Goal: Task Accomplishment & Management: Use online tool/utility

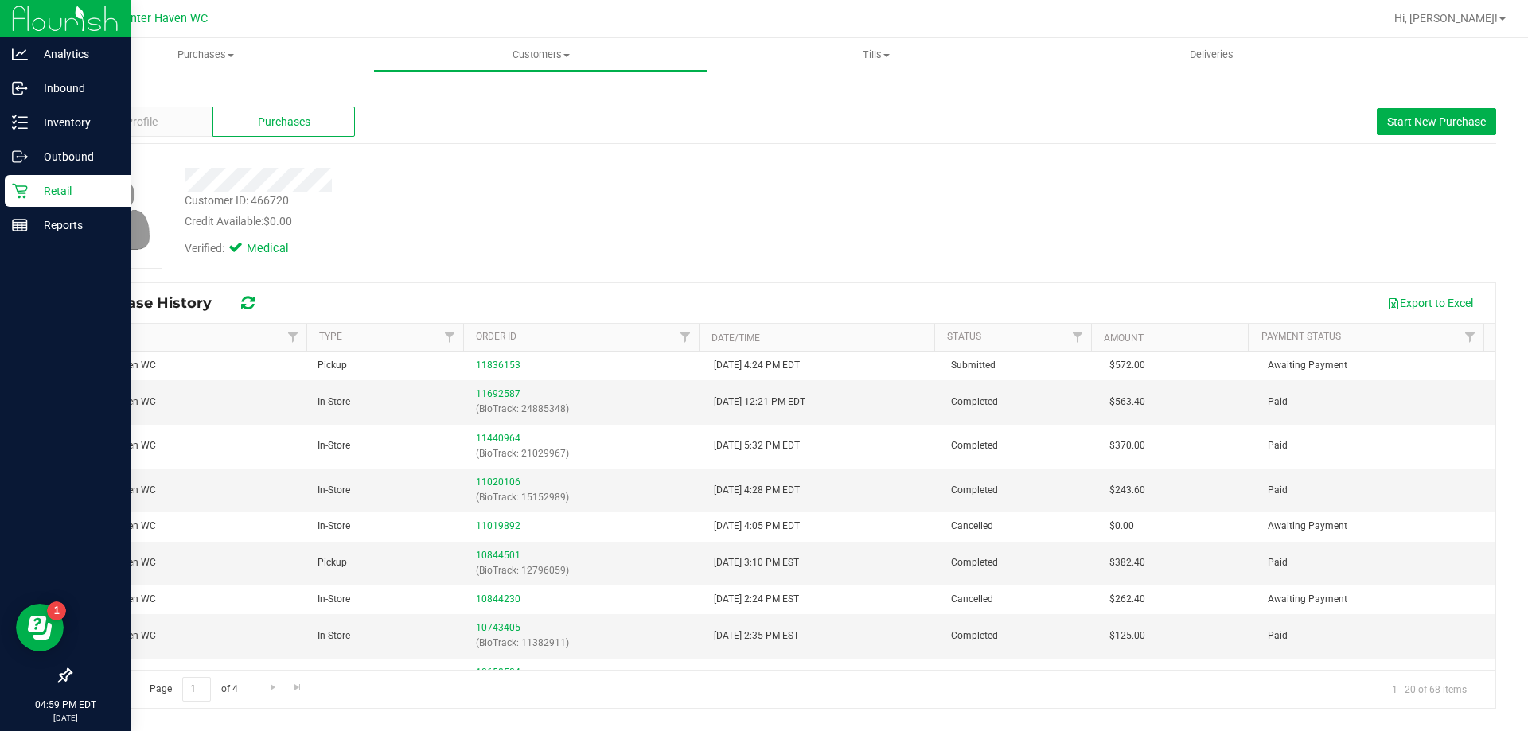
click at [34, 197] on p "Retail" at bounding box center [75, 190] width 95 height 19
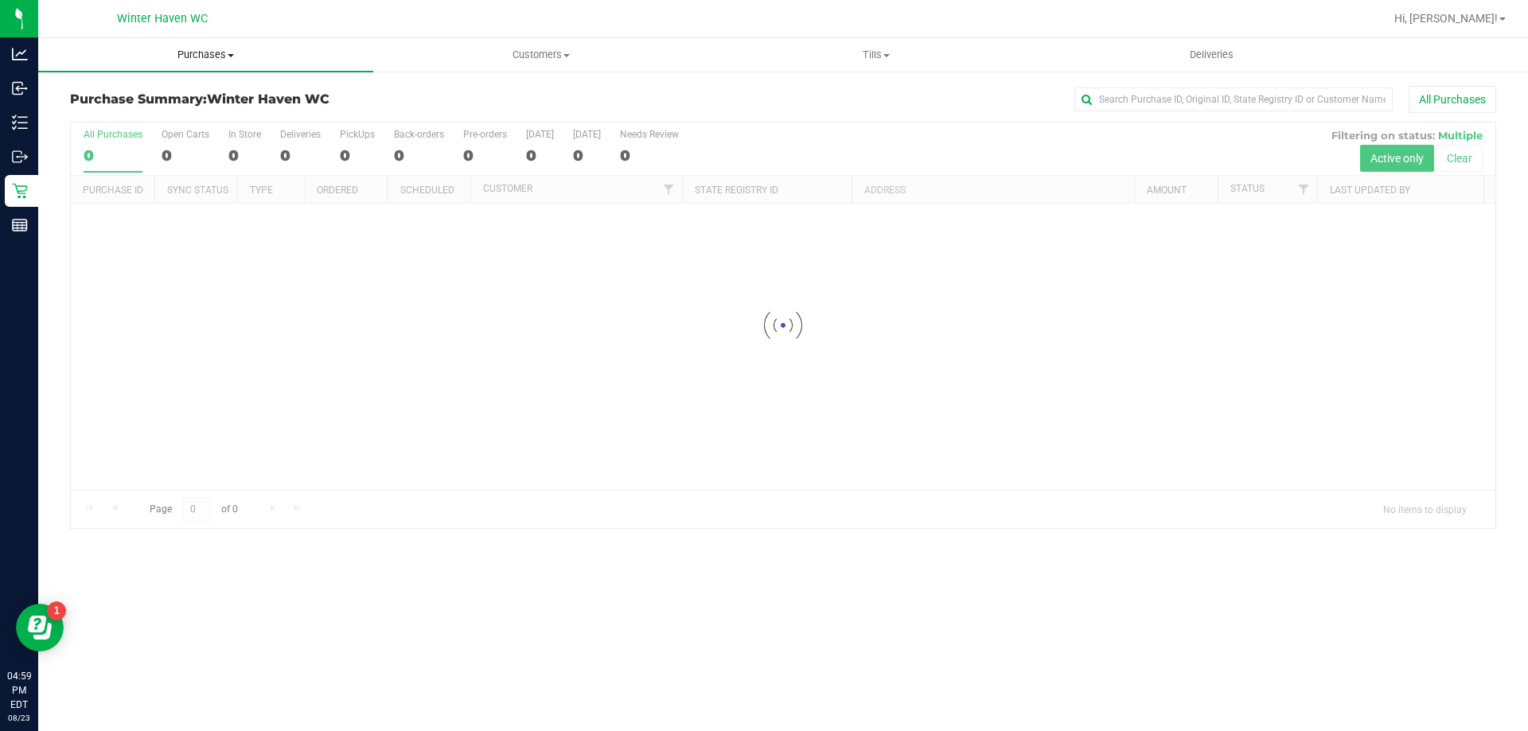
click at [223, 57] on span "Purchases" at bounding box center [205, 55] width 335 height 14
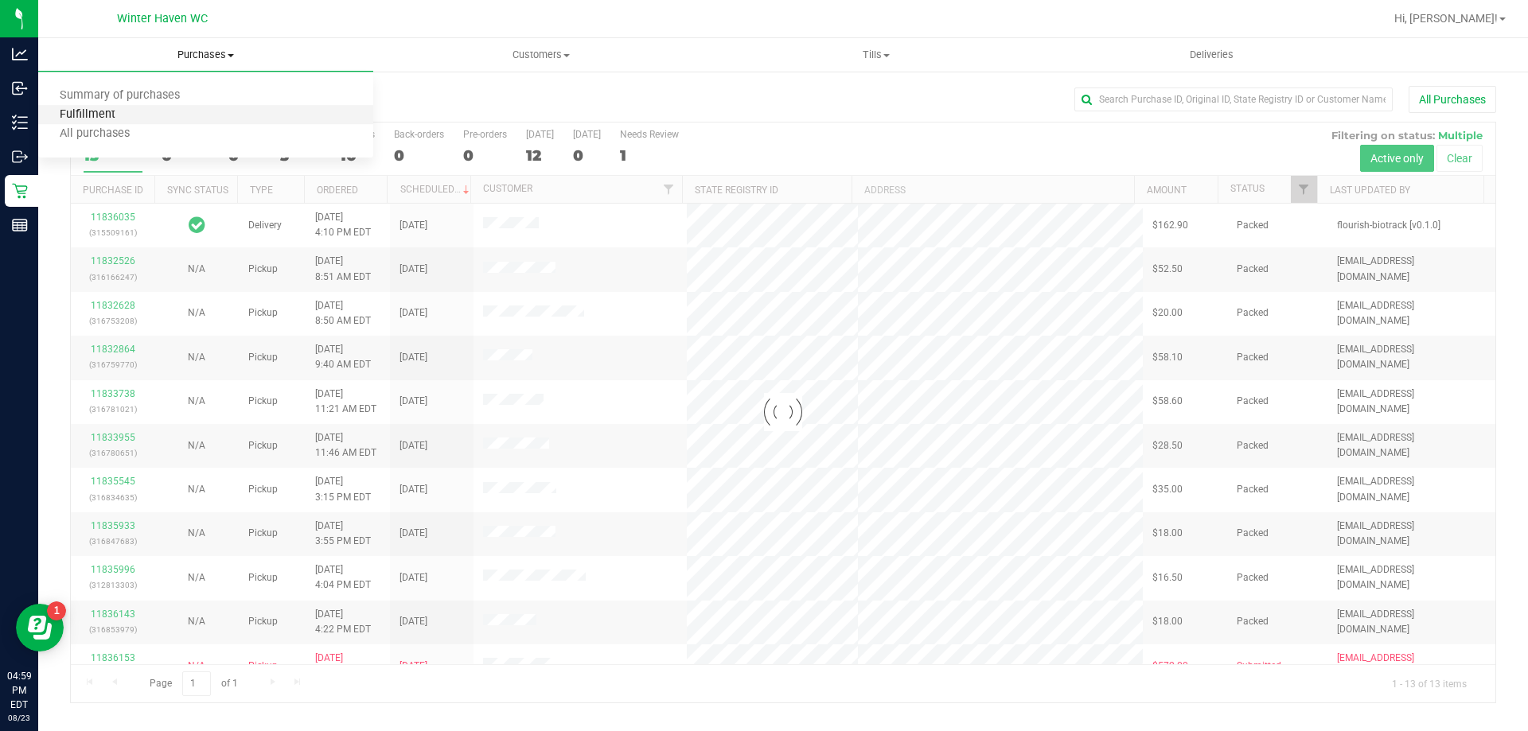
click at [96, 118] on span "Fulfillment" at bounding box center [87, 115] width 99 height 14
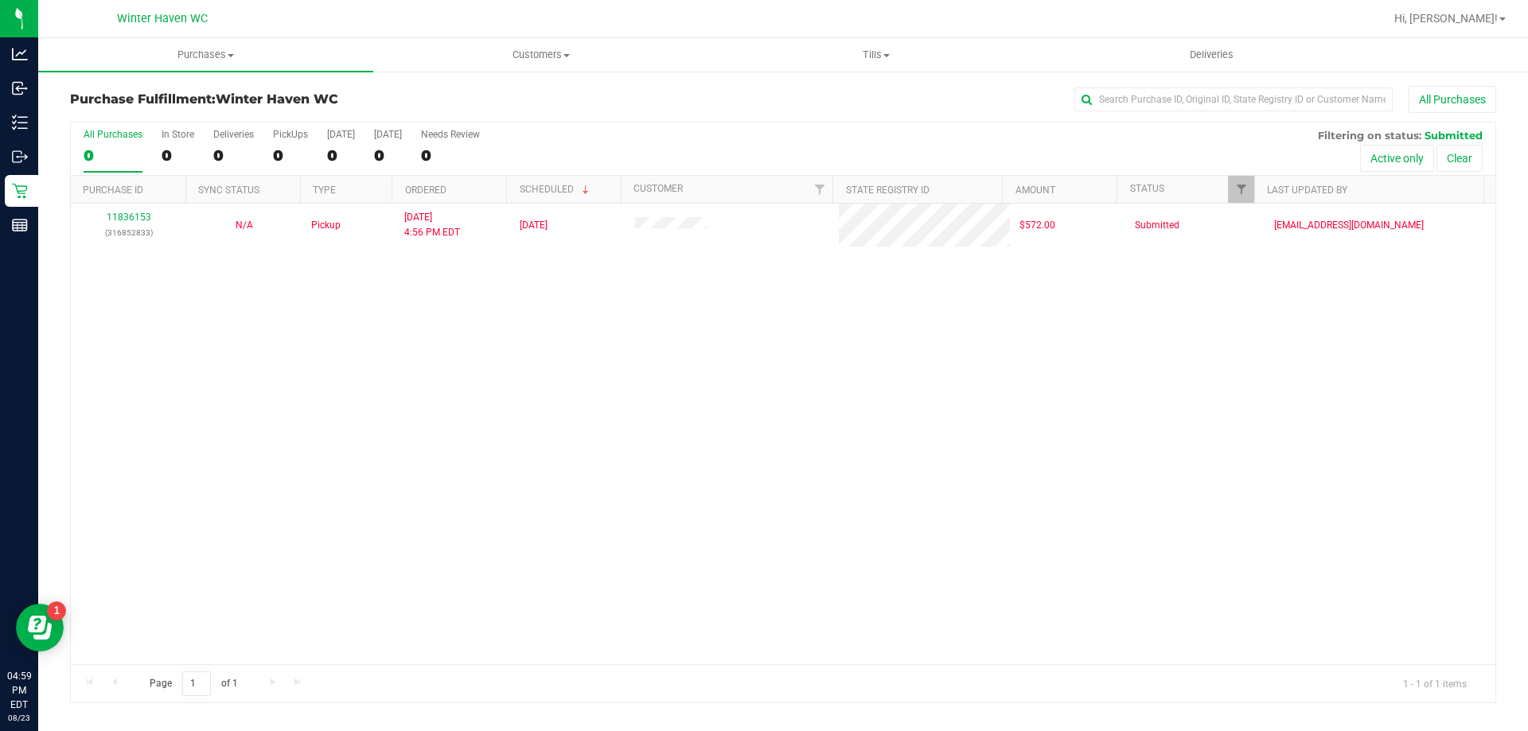
click at [339, 399] on div "11836153 (316852833) N/A Pickup 8/23/2025 4:56 PM EDT 8/23/2025 $572.00 Submitt…" at bounding box center [783, 434] width 1424 height 461
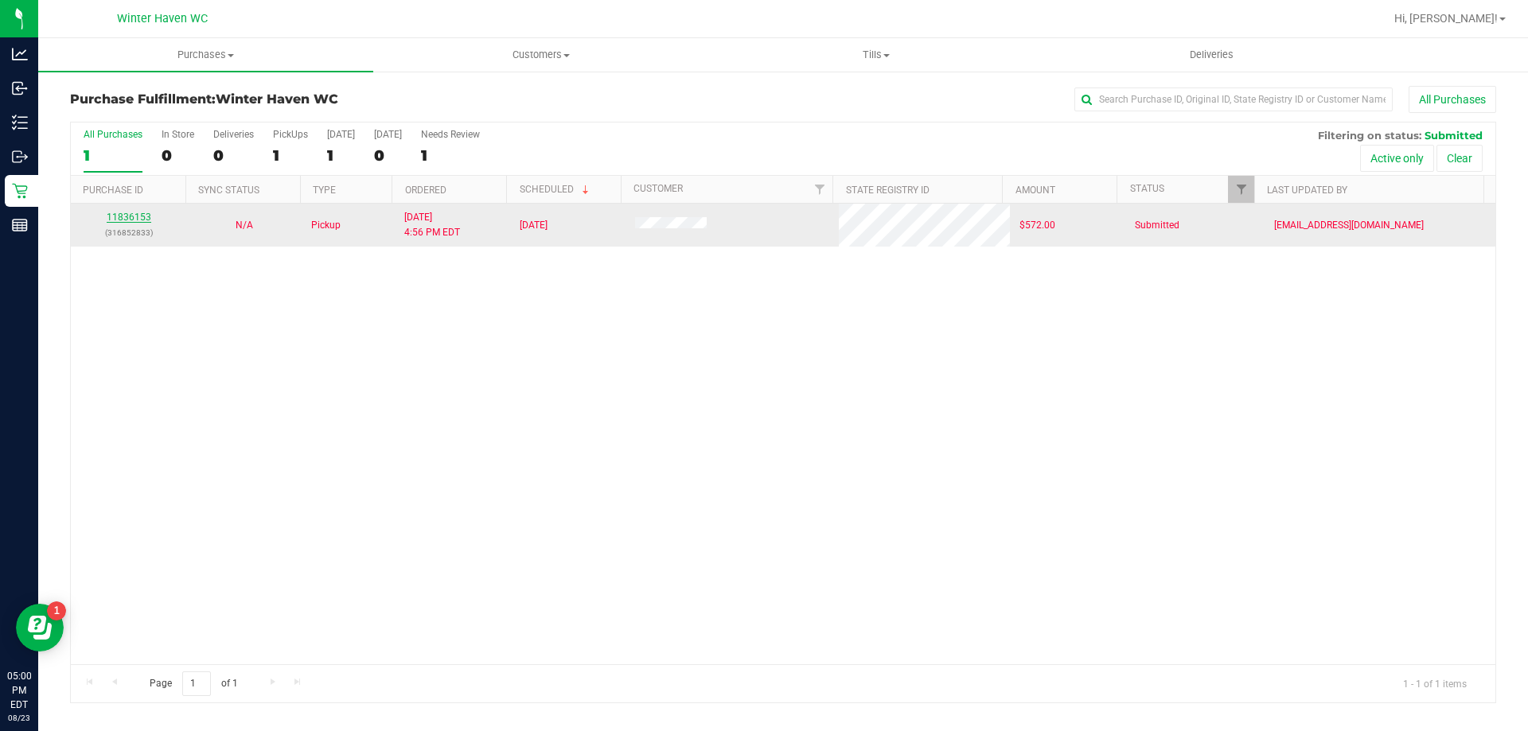
click at [145, 213] on link "11836153" at bounding box center [129, 217] width 45 height 11
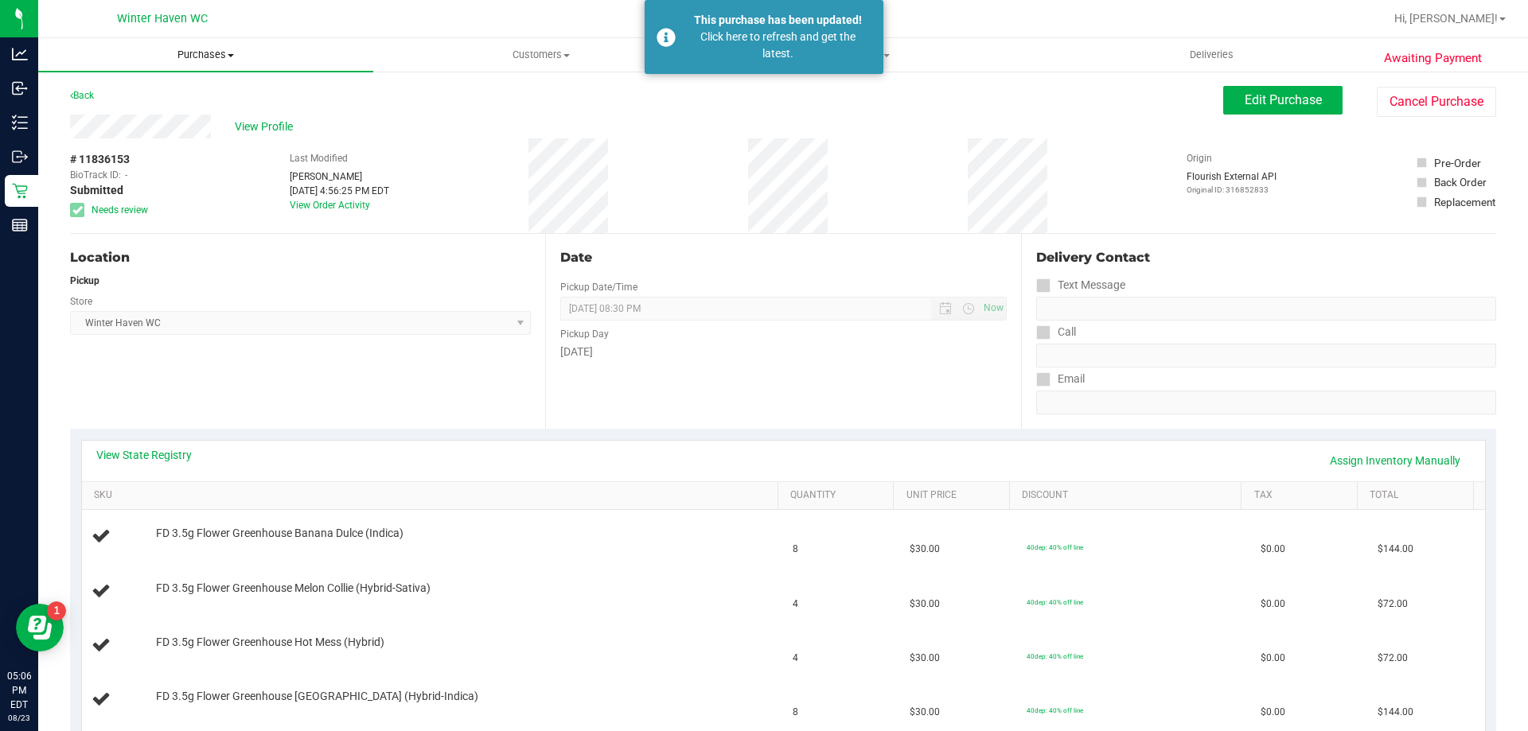
click at [222, 60] on span "Purchases" at bounding box center [205, 55] width 335 height 14
click at [152, 111] on li "Fulfillment" at bounding box center [205, 115] width 335 height 19
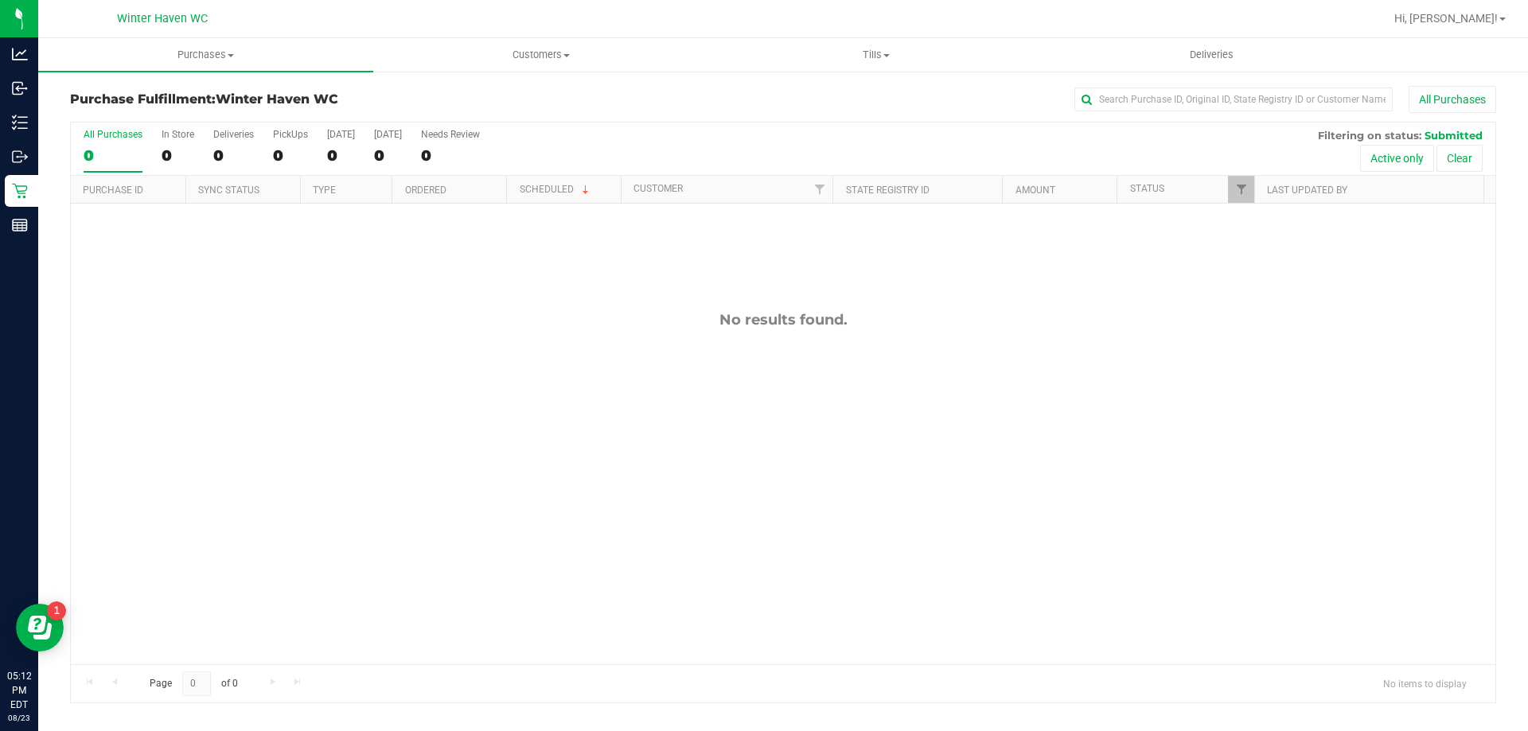
click at [263, 346] on div "No results found." at bounding box center [783, 488] width 1424 height 568
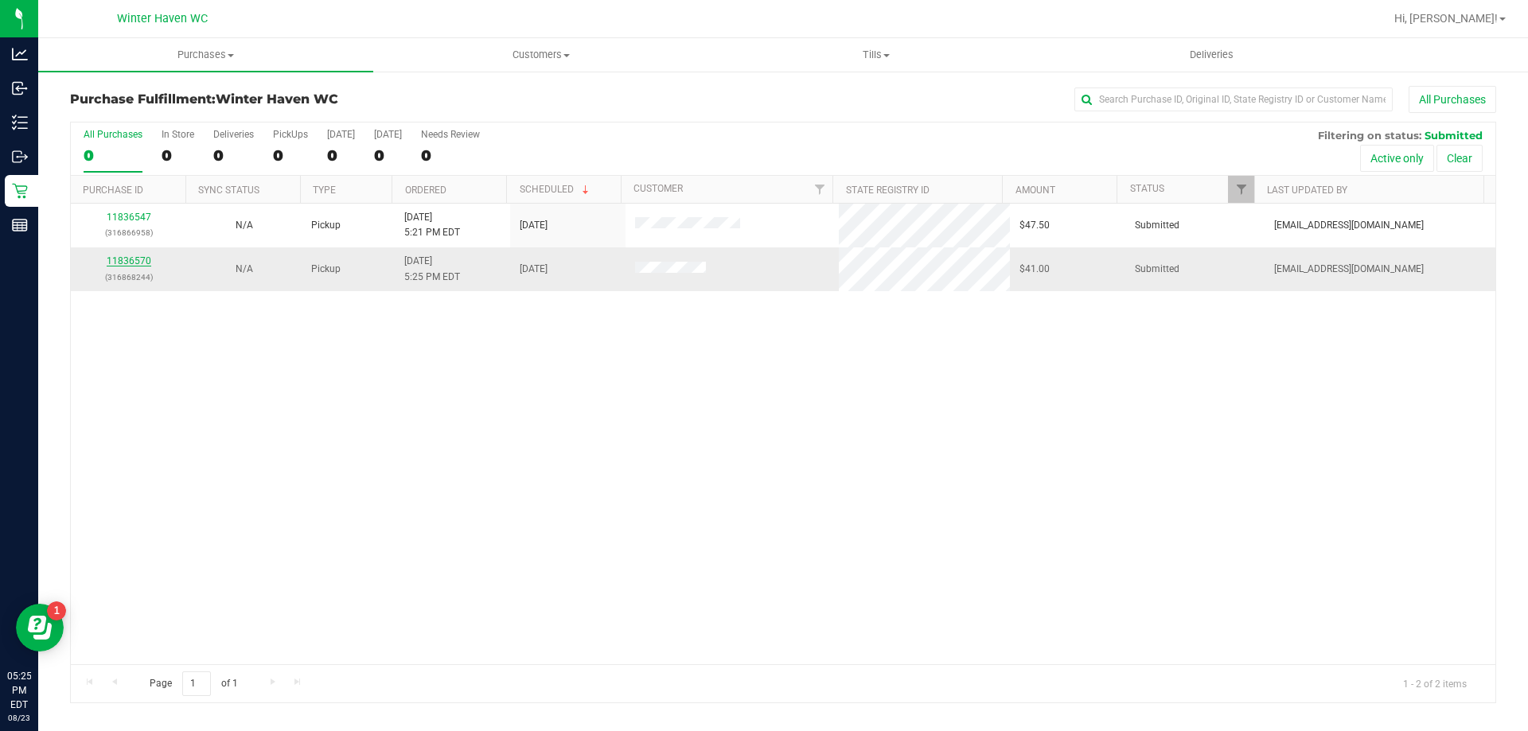
click at [143, 263] on link "11836570" at bounding box center [129, 260] width 45 height 11
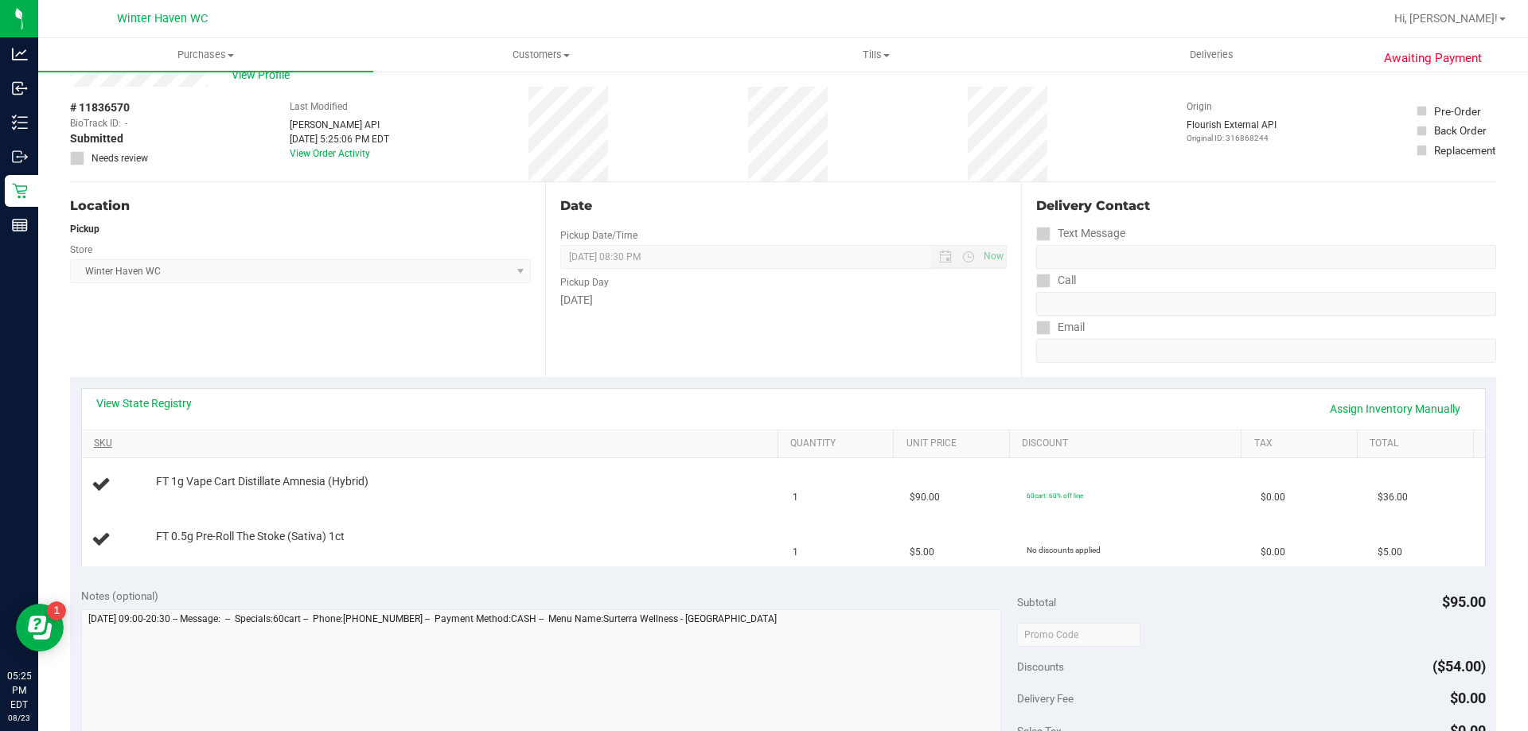
scroll to position [80, 0]
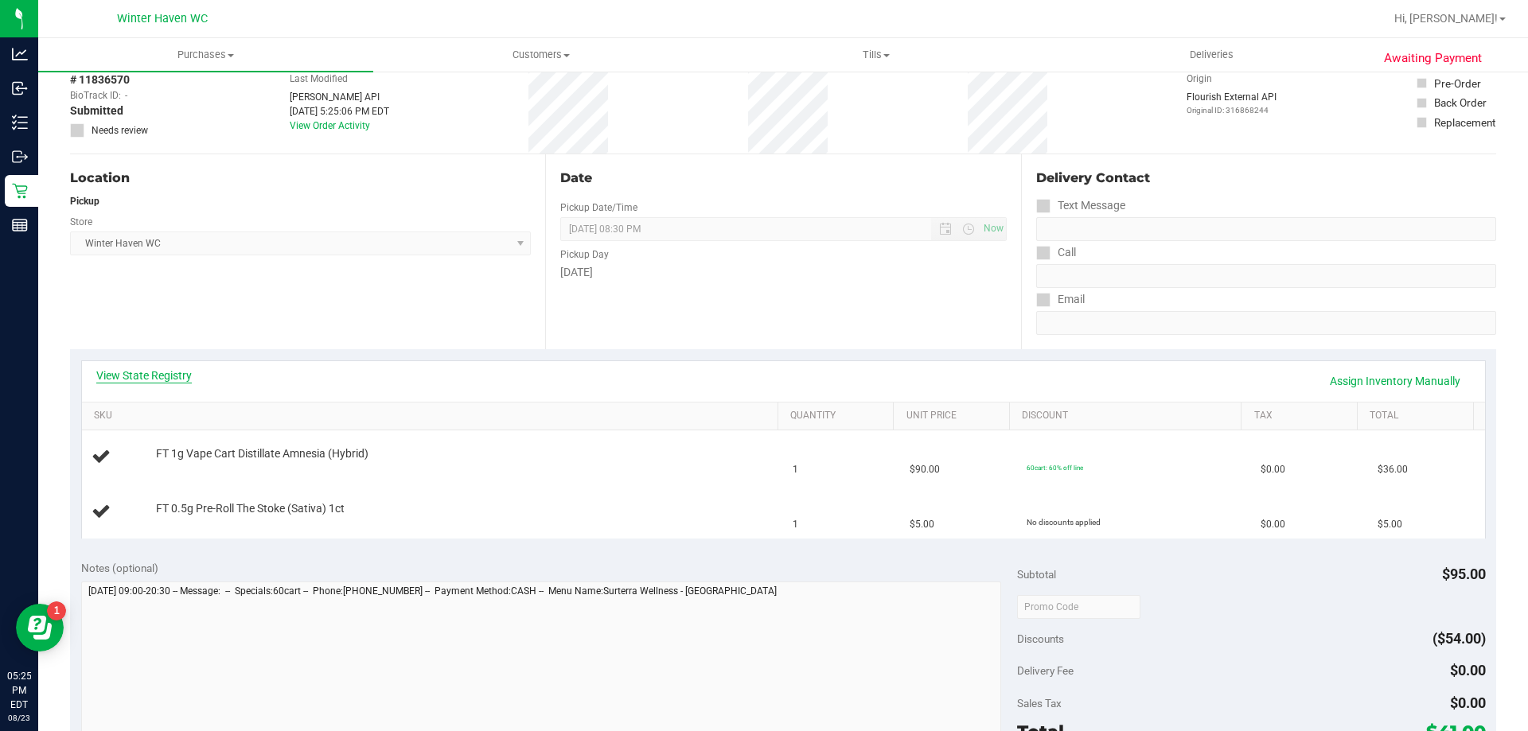
click at [162, 377] on link "View State Registry" at bounding box center [143, 376] width 95 height 16
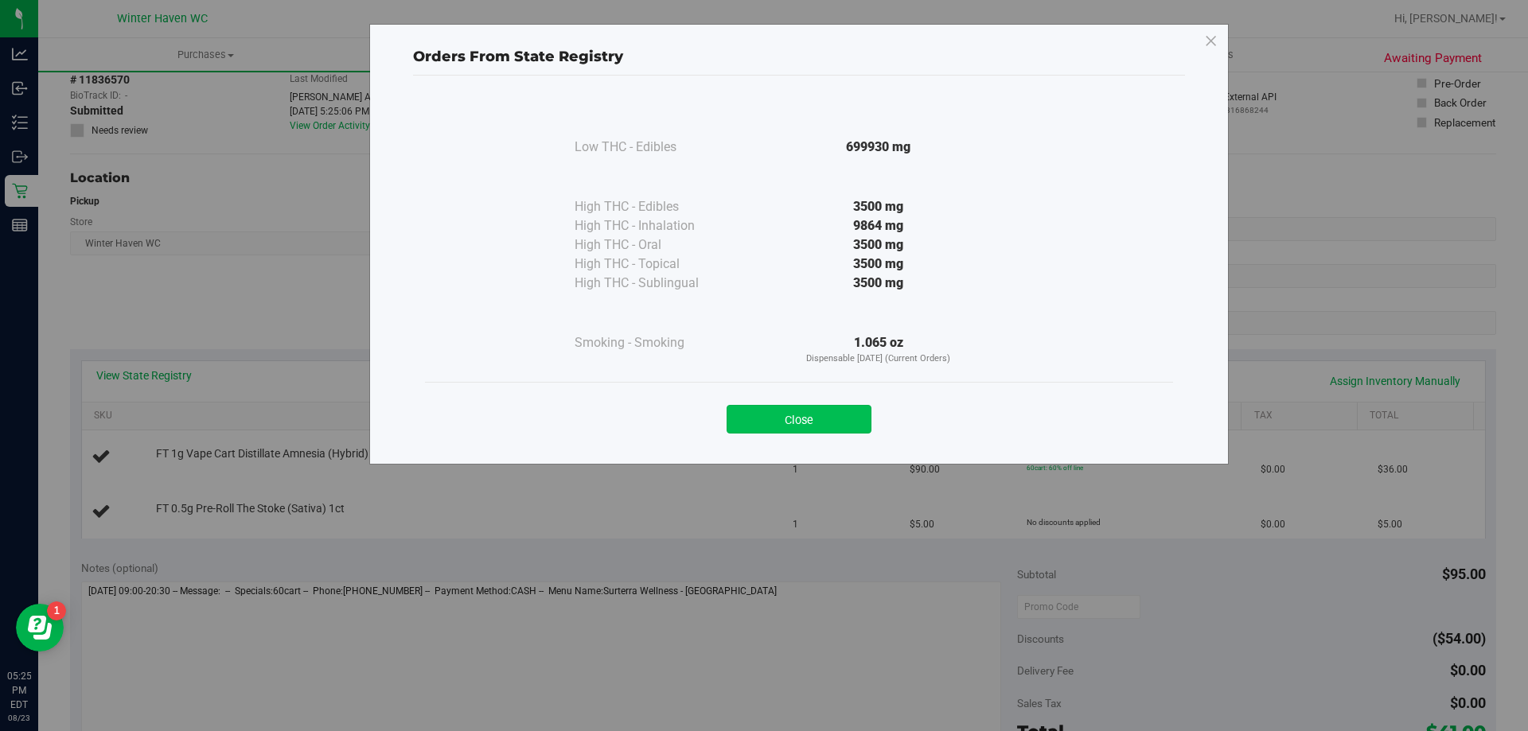
click at [781, 430] on button "Close" at bounding box center [798, 419] width 145 height 29
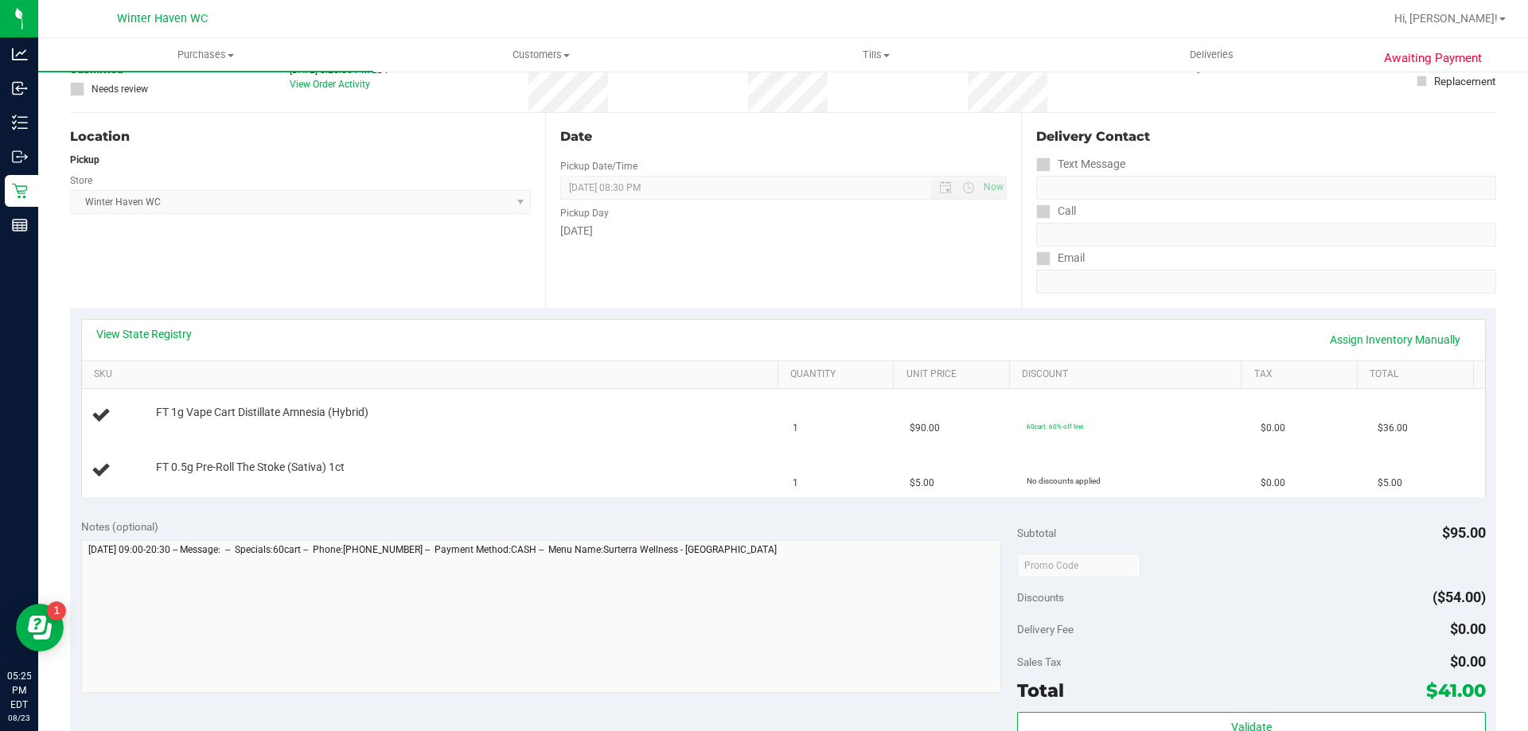
scroll to position [159, 0]
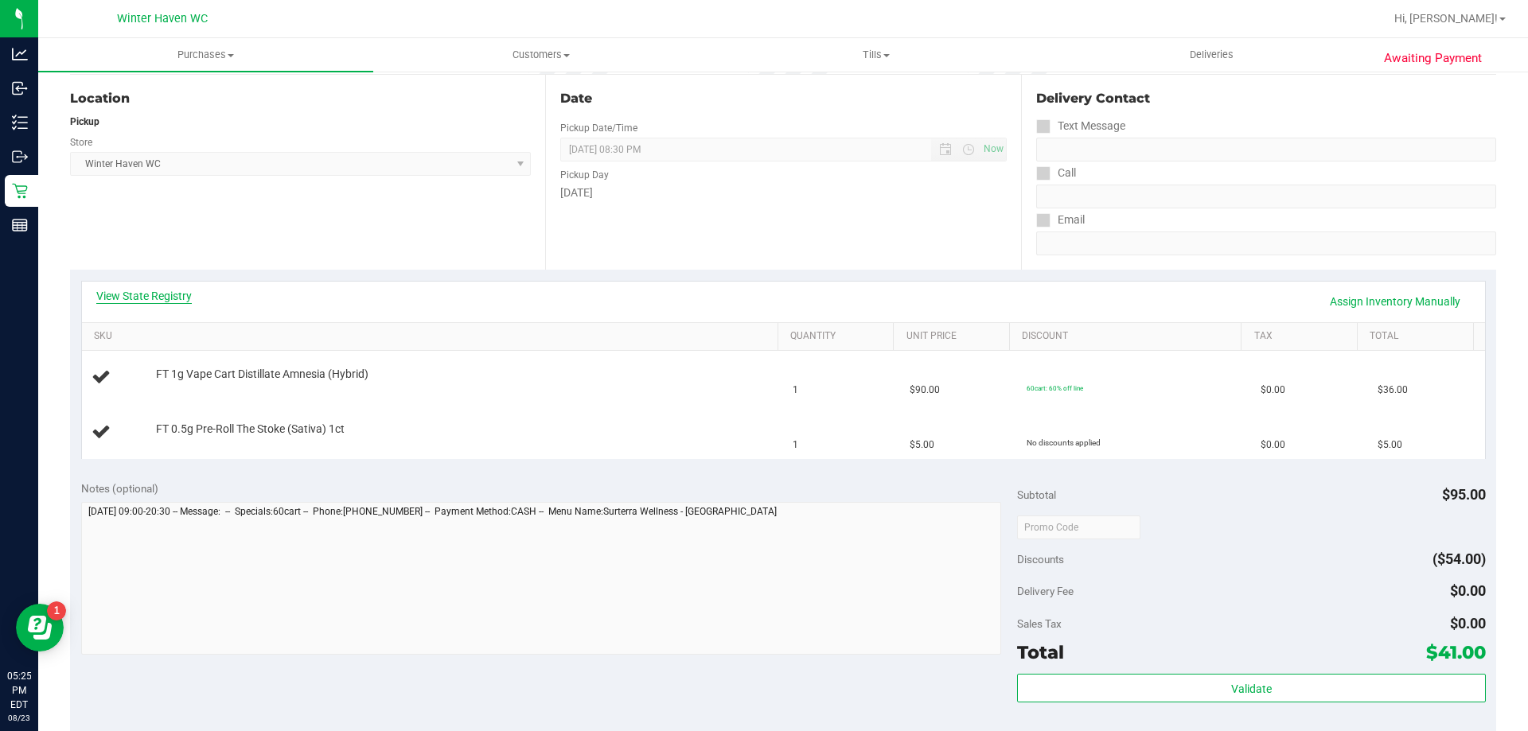
click at [175, 298] on link "View State Registry" at bounding box center [143, 296] width 95 height 16
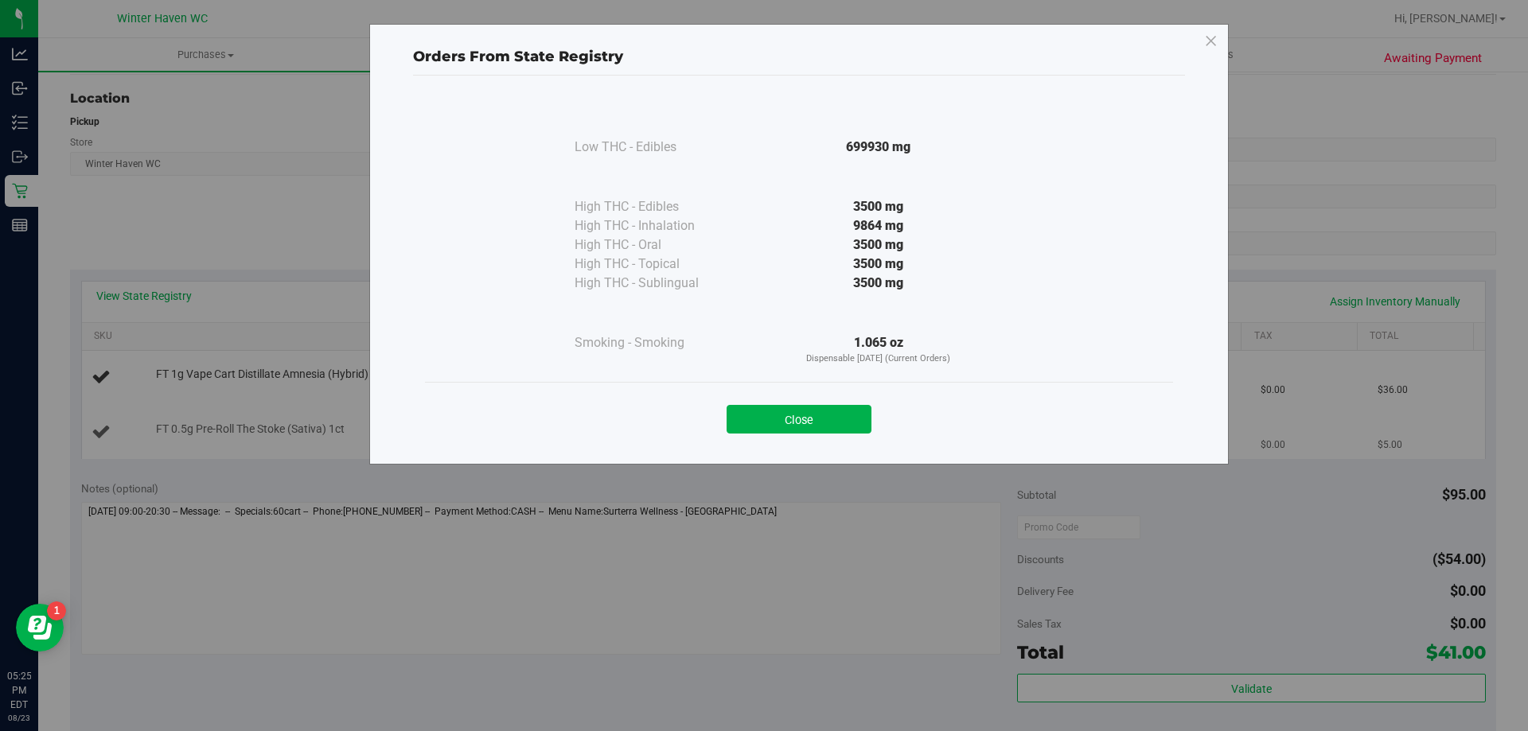
click at [762, 427] on button "Close" at bounding box center [798, 419] width 145 height 29
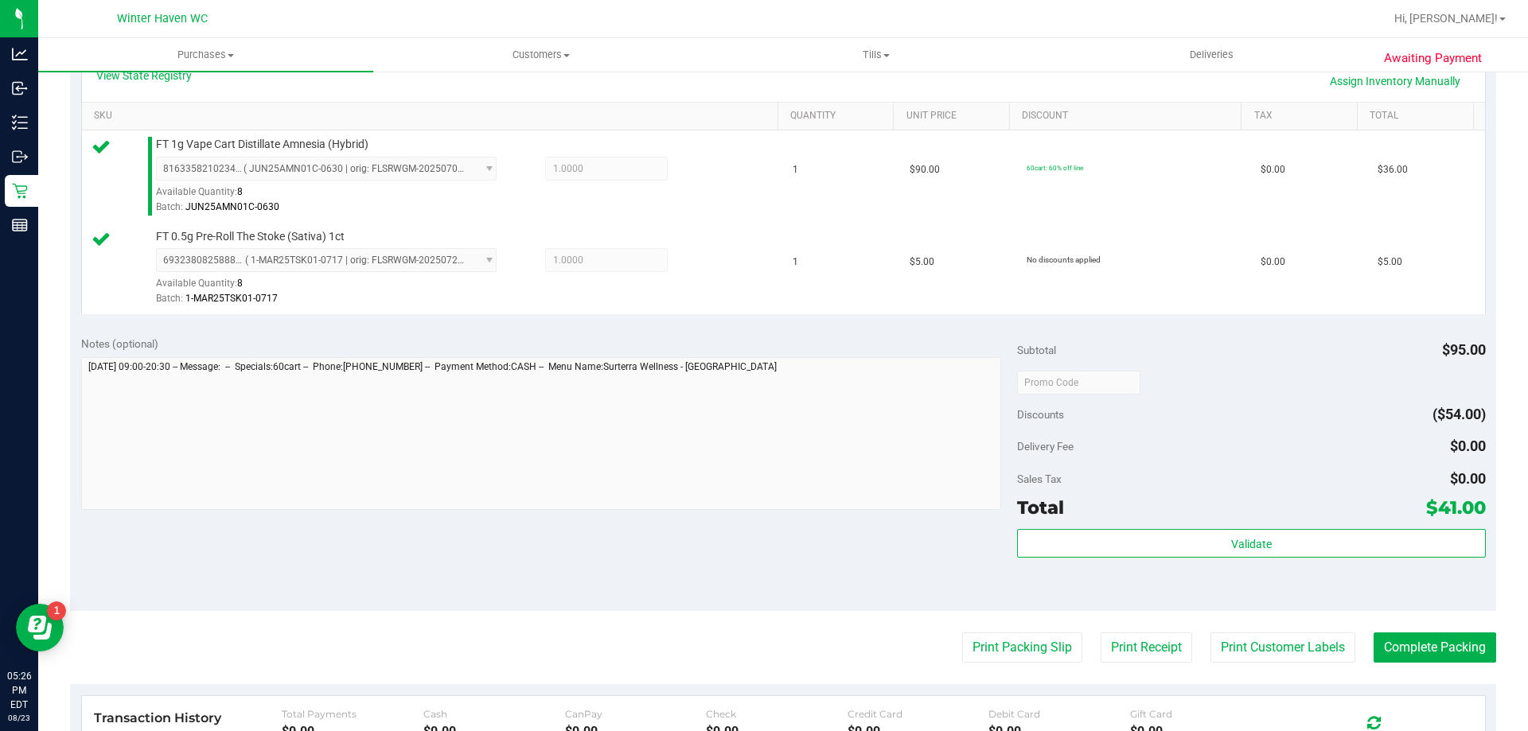
scroll to position [398, 0]
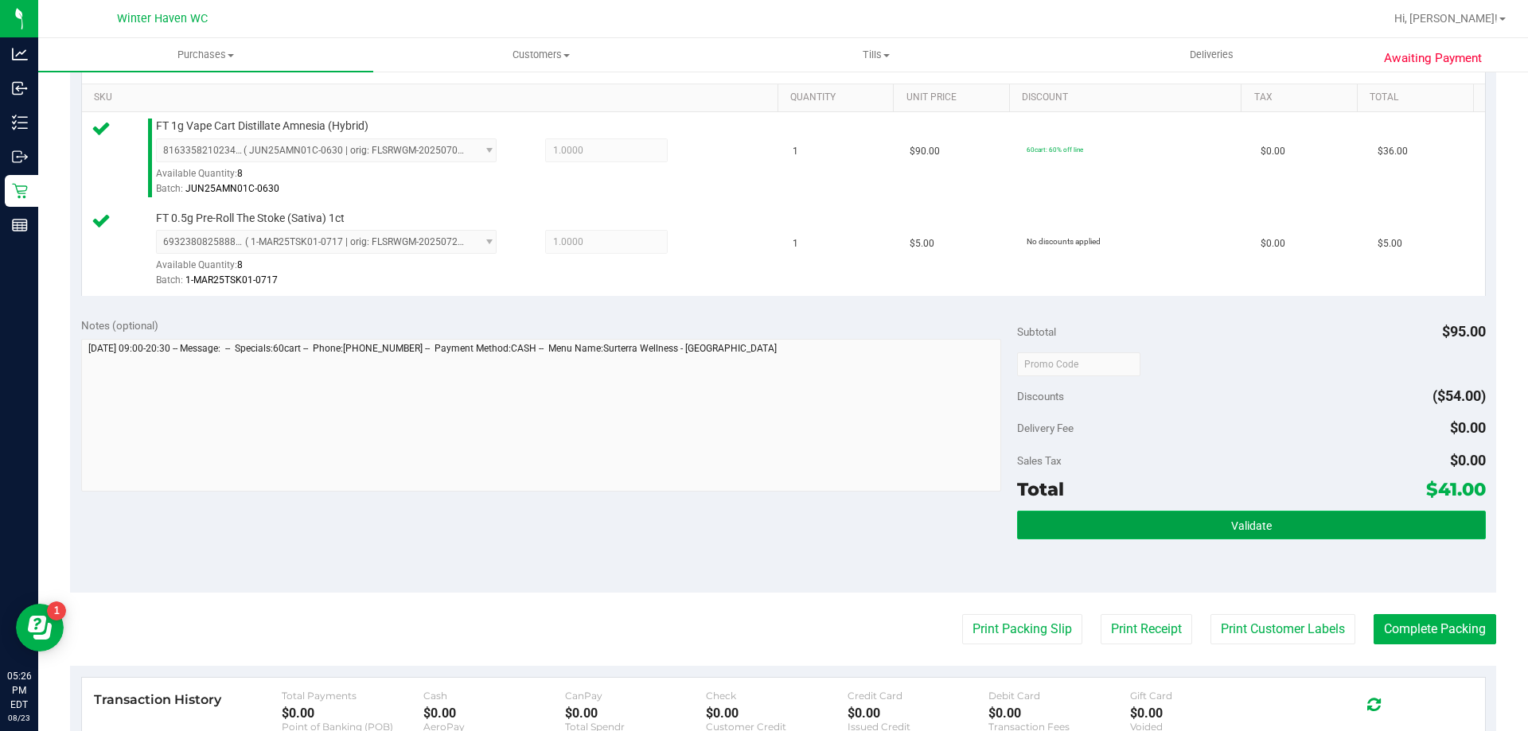
click at [1231, 526] on span "Validate" at bounding box center [1251, 526] width 41 height 13
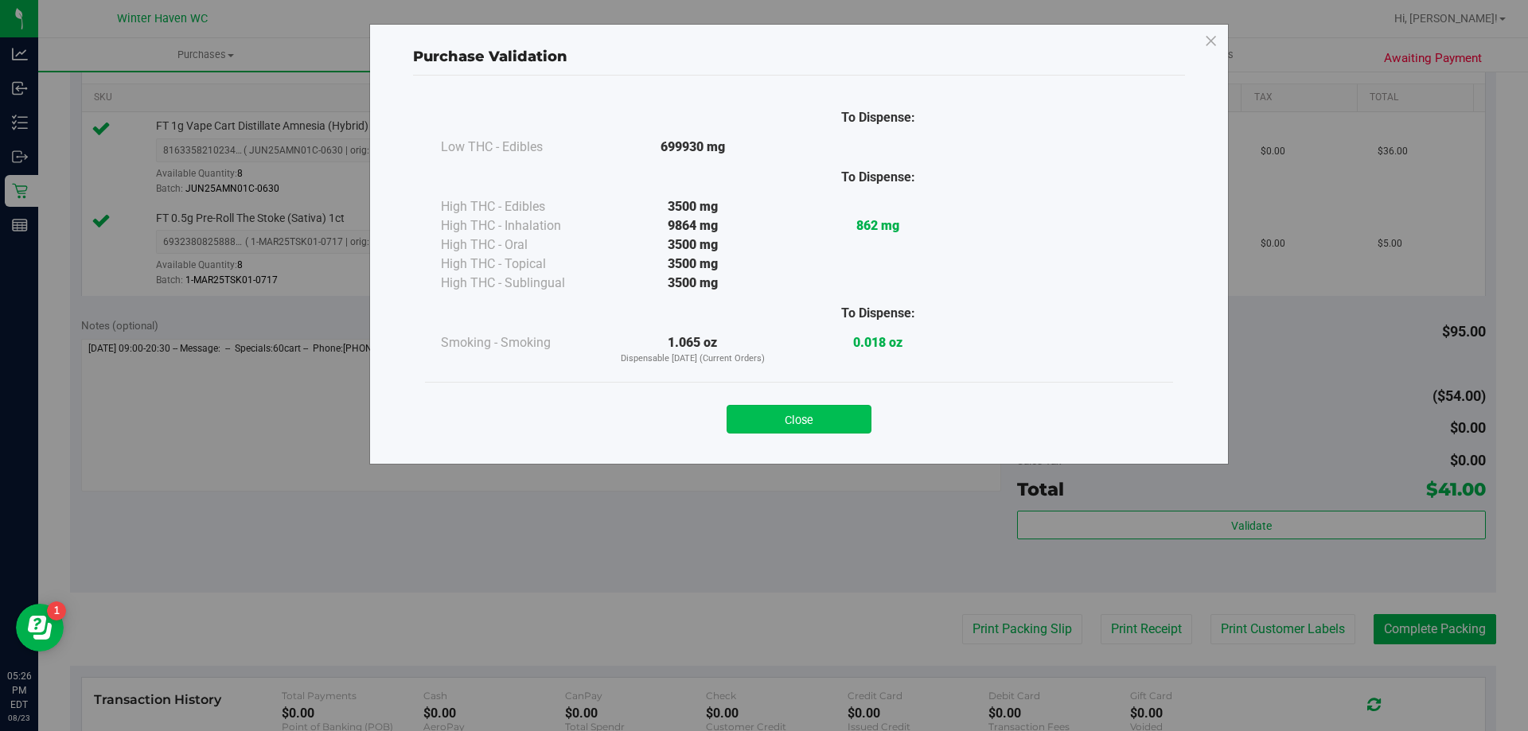
click at [854, 409] on button "Close" at bounding box center [798, 419] width 145 height 29
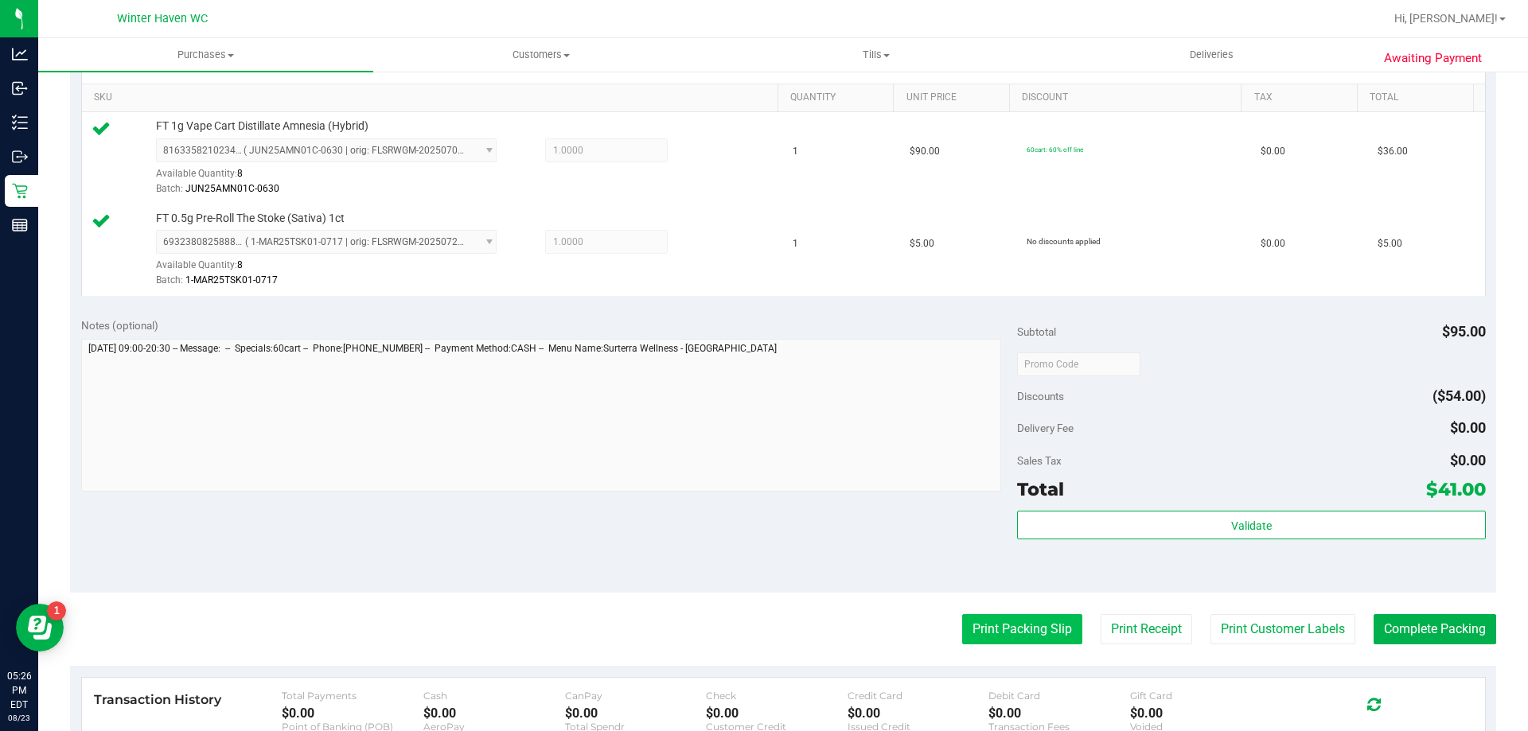
click at [1033, 640] on button "Print Packing Slip" at bounding box center [1022, 629] width 120 height 30
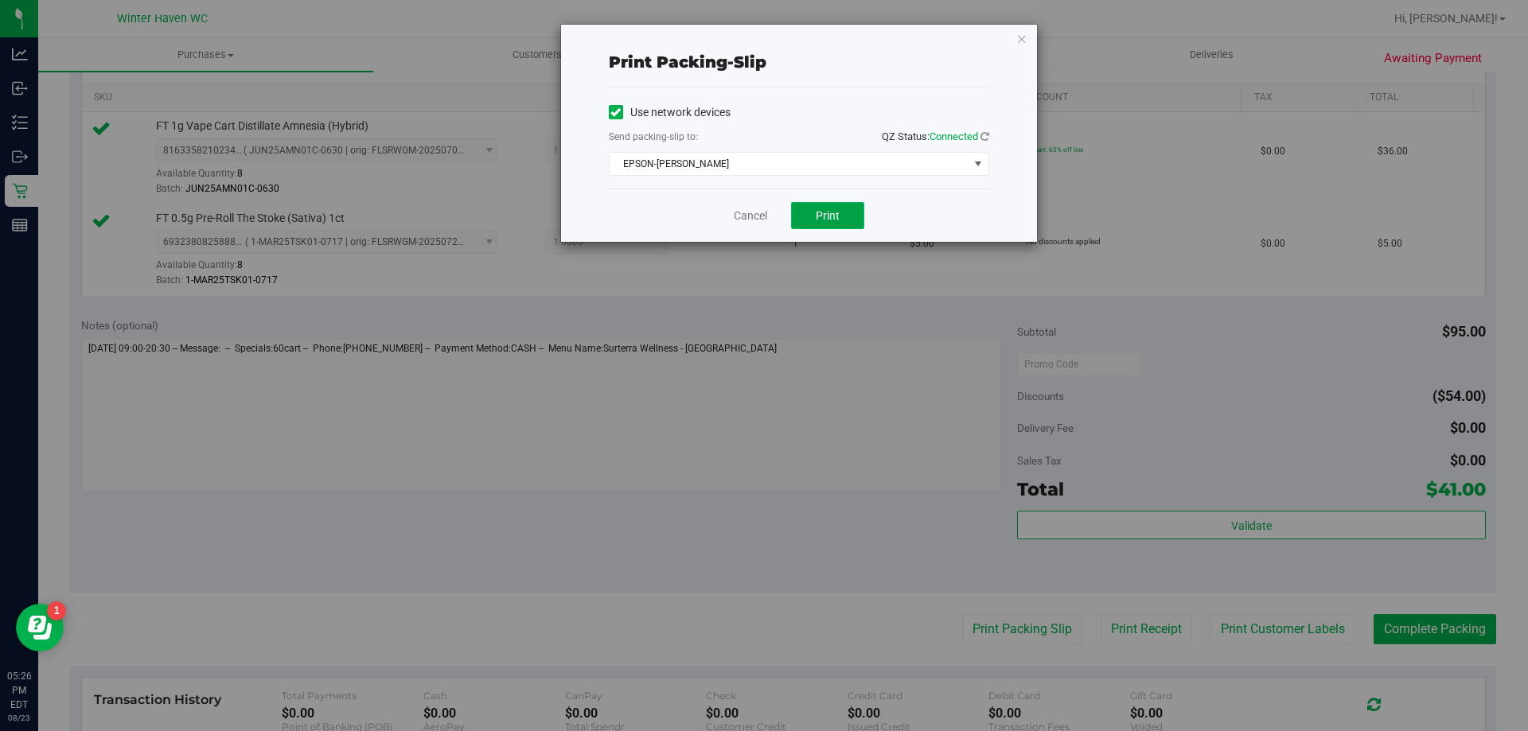
click at [808, 223] on button "Print" at bounding box center [827, 215] width 73 height 27
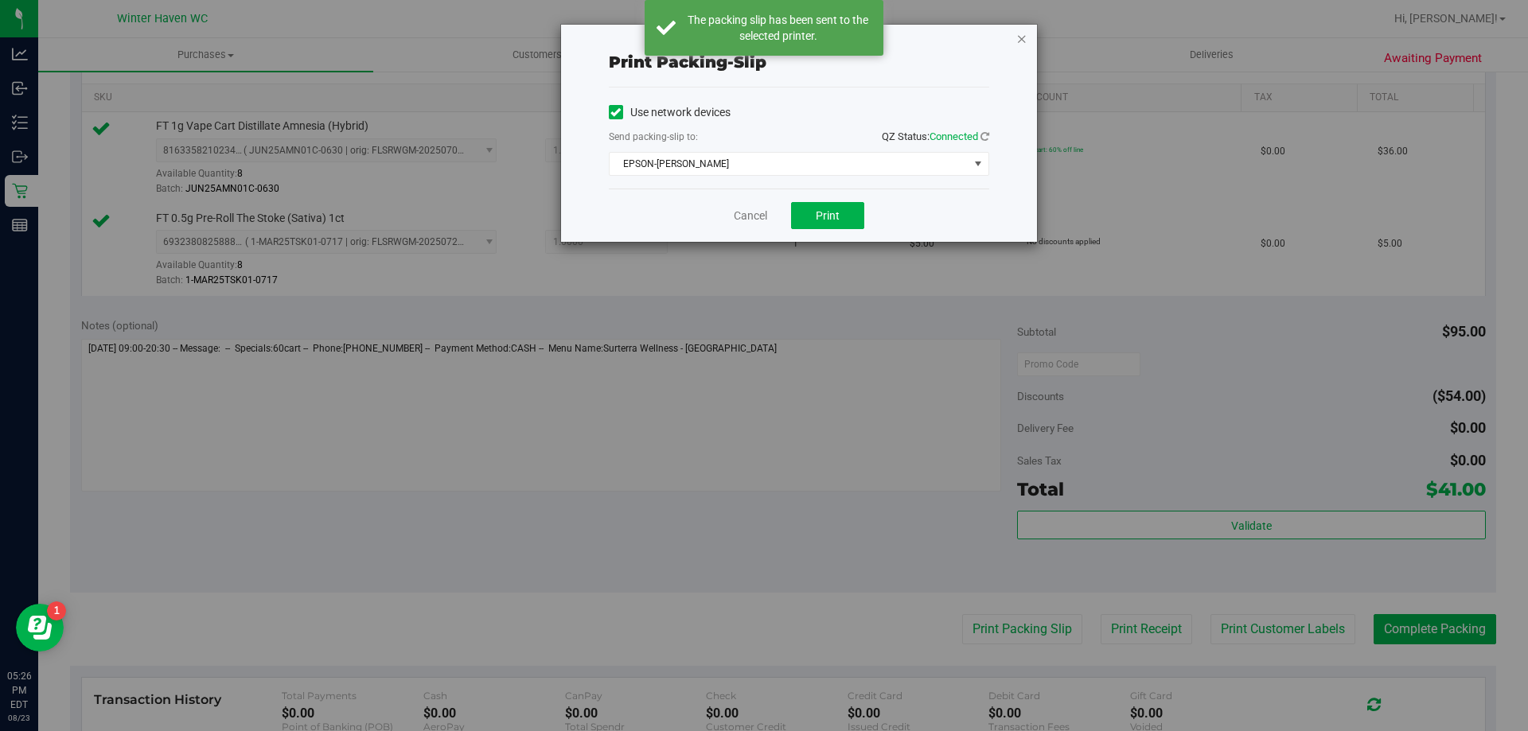
click at [1024, 33] on icon "button" at bounding box center [1021, 38] width 11 height 19
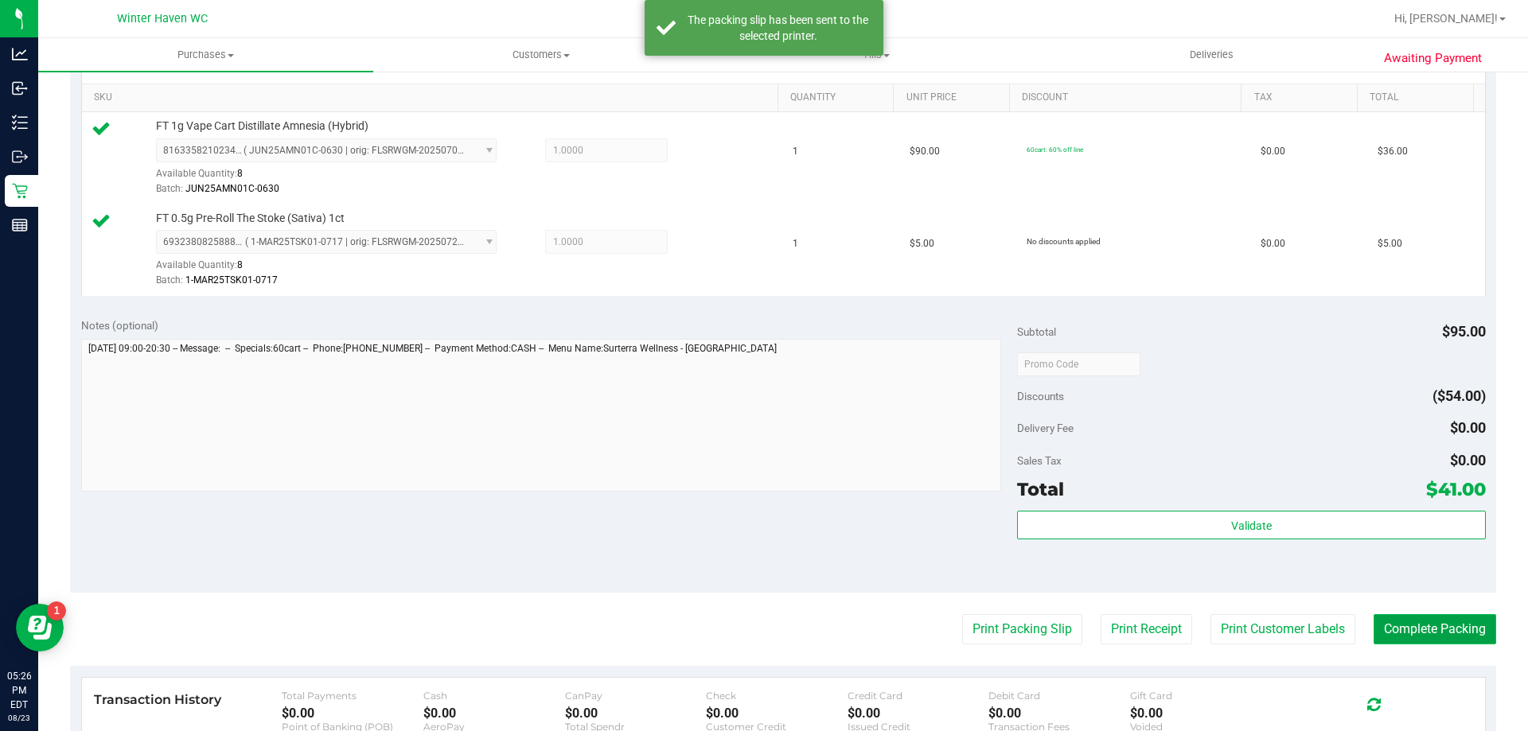
click at [1400, 637] on button "Complete Packing" at bounding box center [1434, 629] width 123 height 30
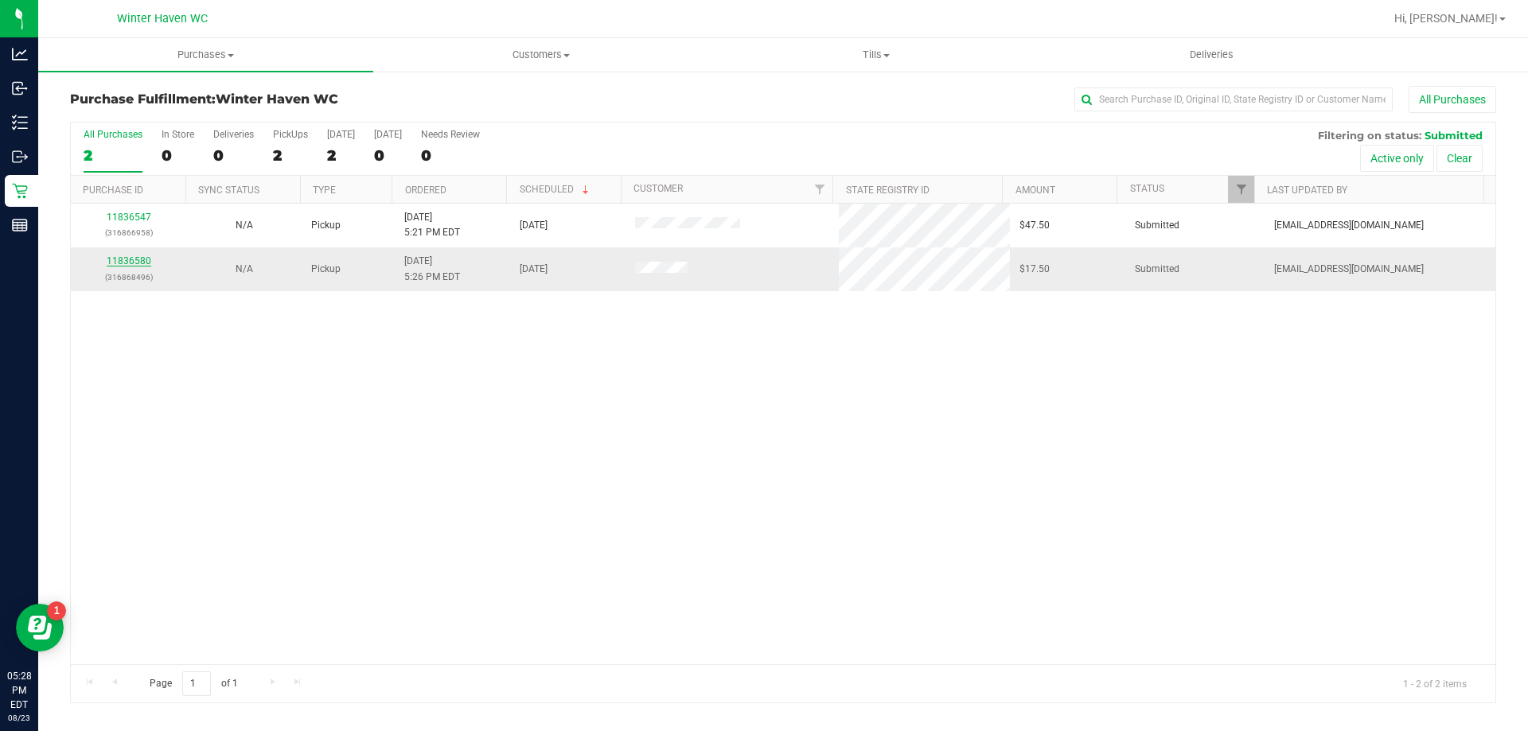
click at [146, 264] on link "11836580" at bounding box center [129, 260] width 45 height 11
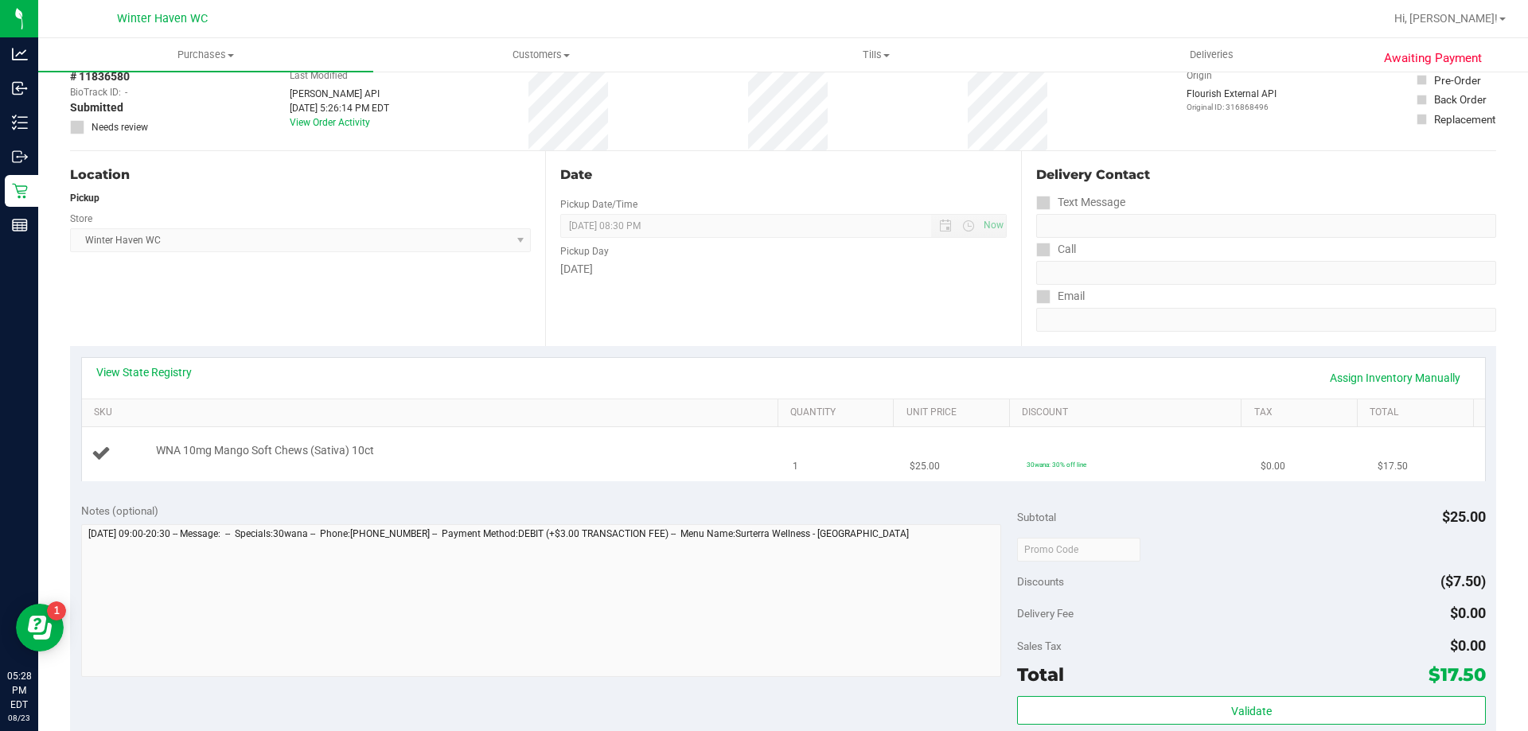
scroll to position [159, 0]
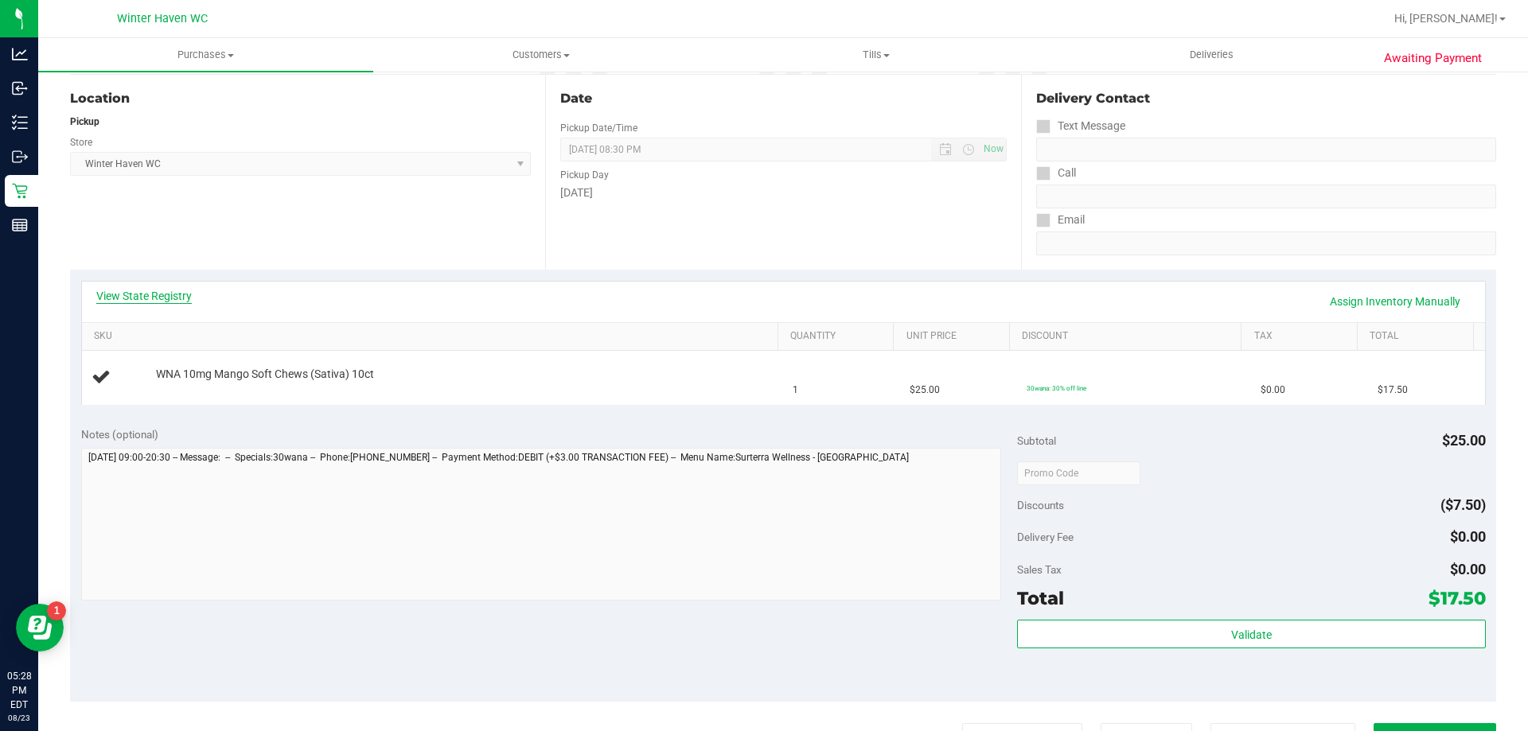
click at [182, 292] on link "View State Registry" at bounding box center [143, 296] width 95 height 16
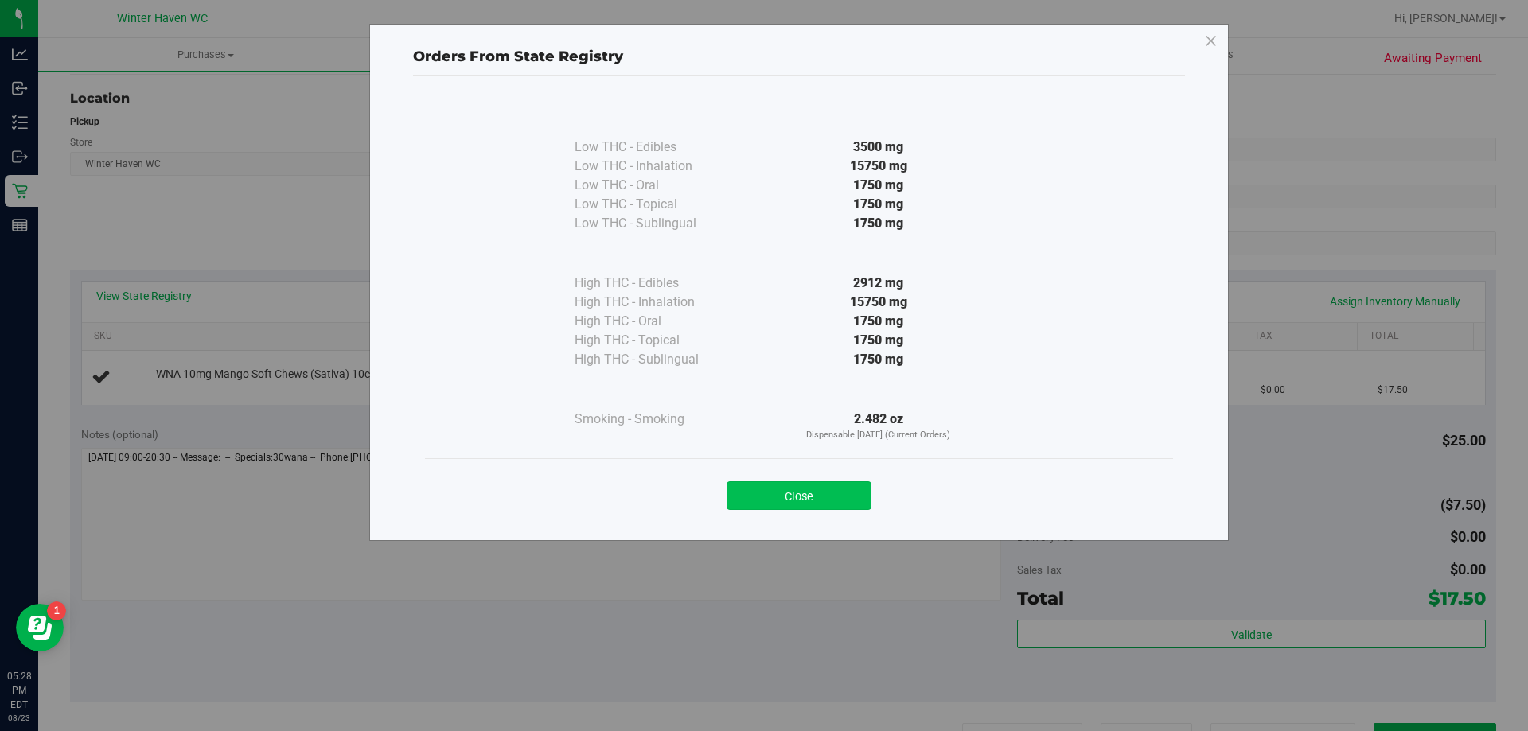
click at [834, 485] on button "Close" at bounding box center [798, 495] width 145 height 29
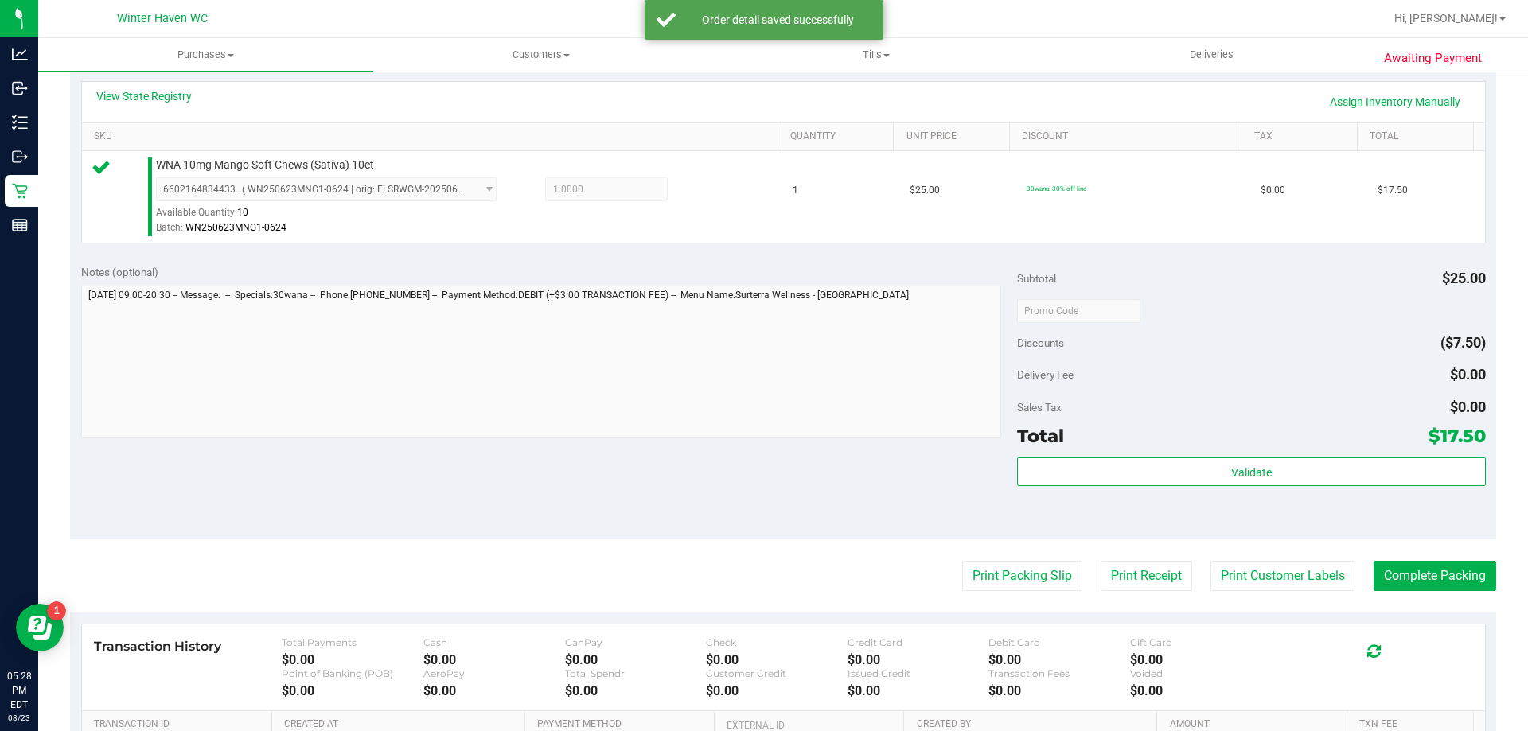
scroll to position [398, 0]
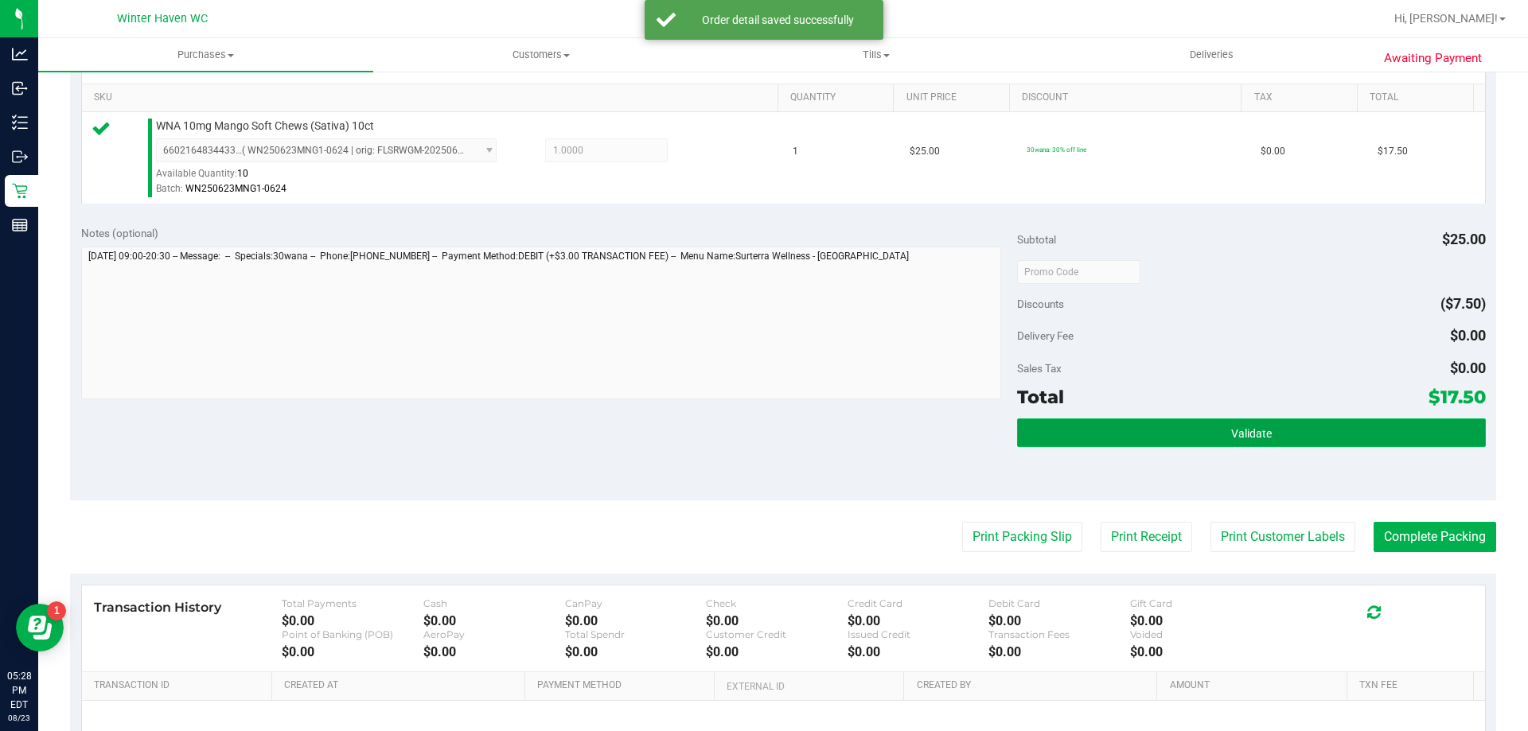
click at [1119, 446] on button "Validate" at bounding box center [1251, 432] width 468 height 29
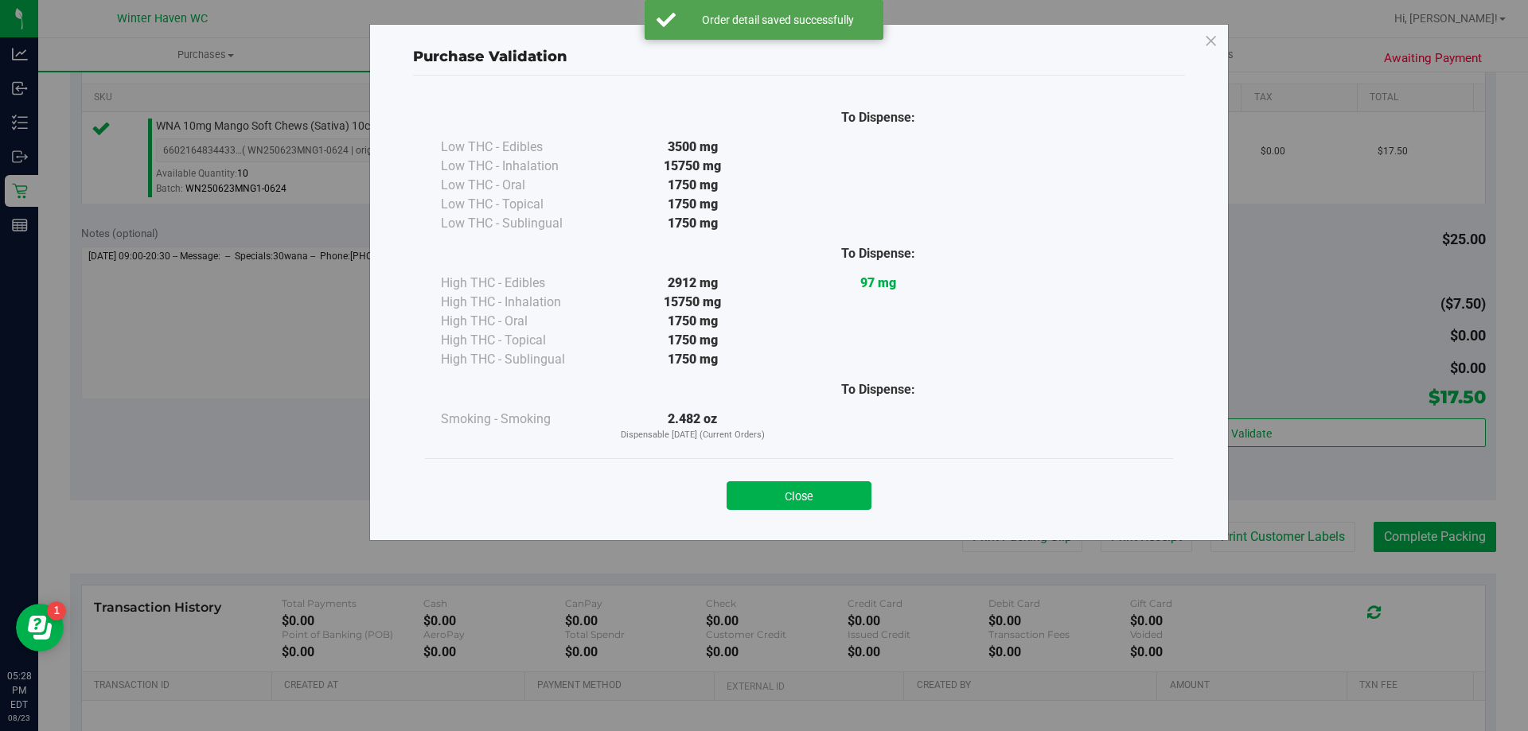
click at [780, 480] on div "Close" at bounding box center [799, 491] width 724 height 40
click at [785, 485] on button "Close" at bounding box center [798, 495] width 145 height 29
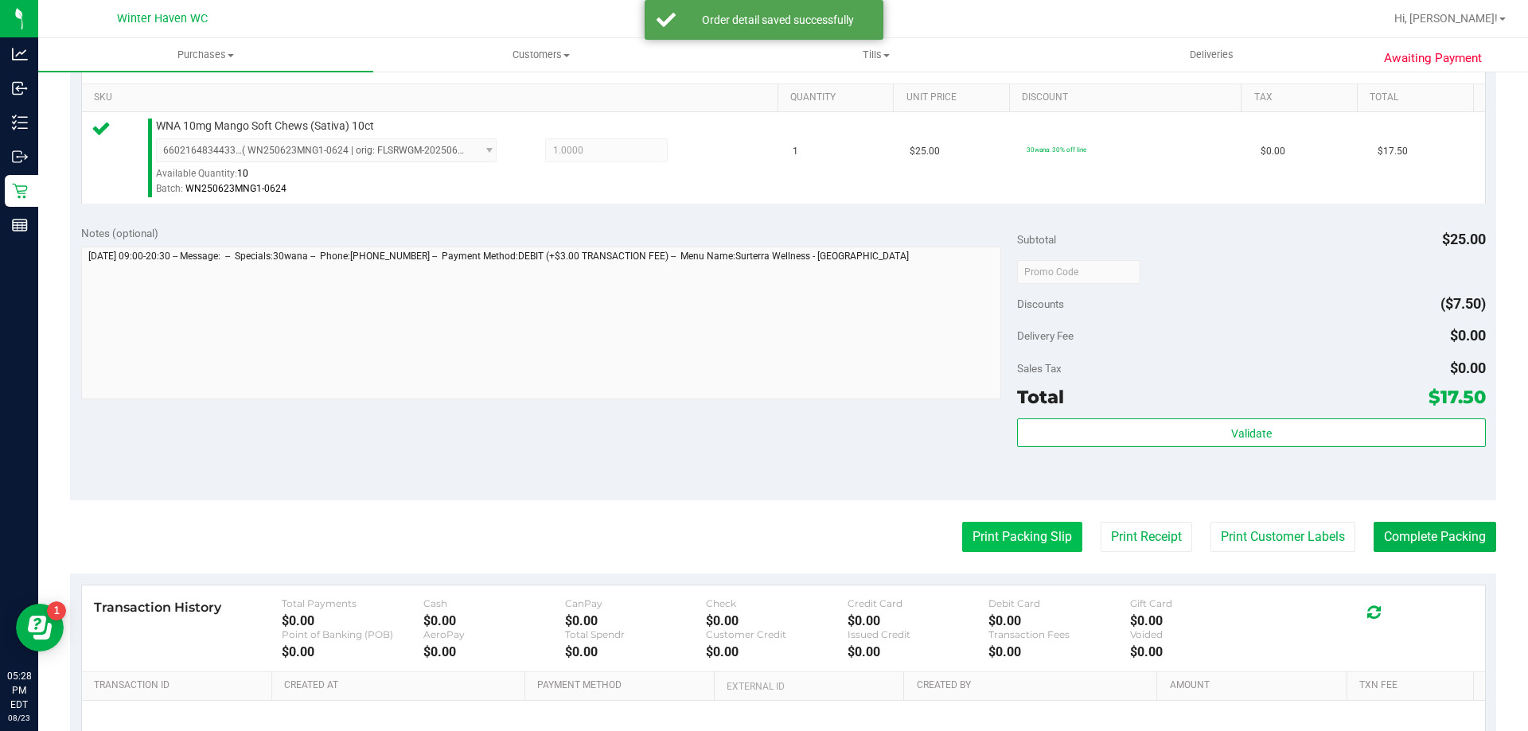
click at [1018, 531] on button "Print Packing Slip" at bounding box center [1022, 537] width 120 height 30
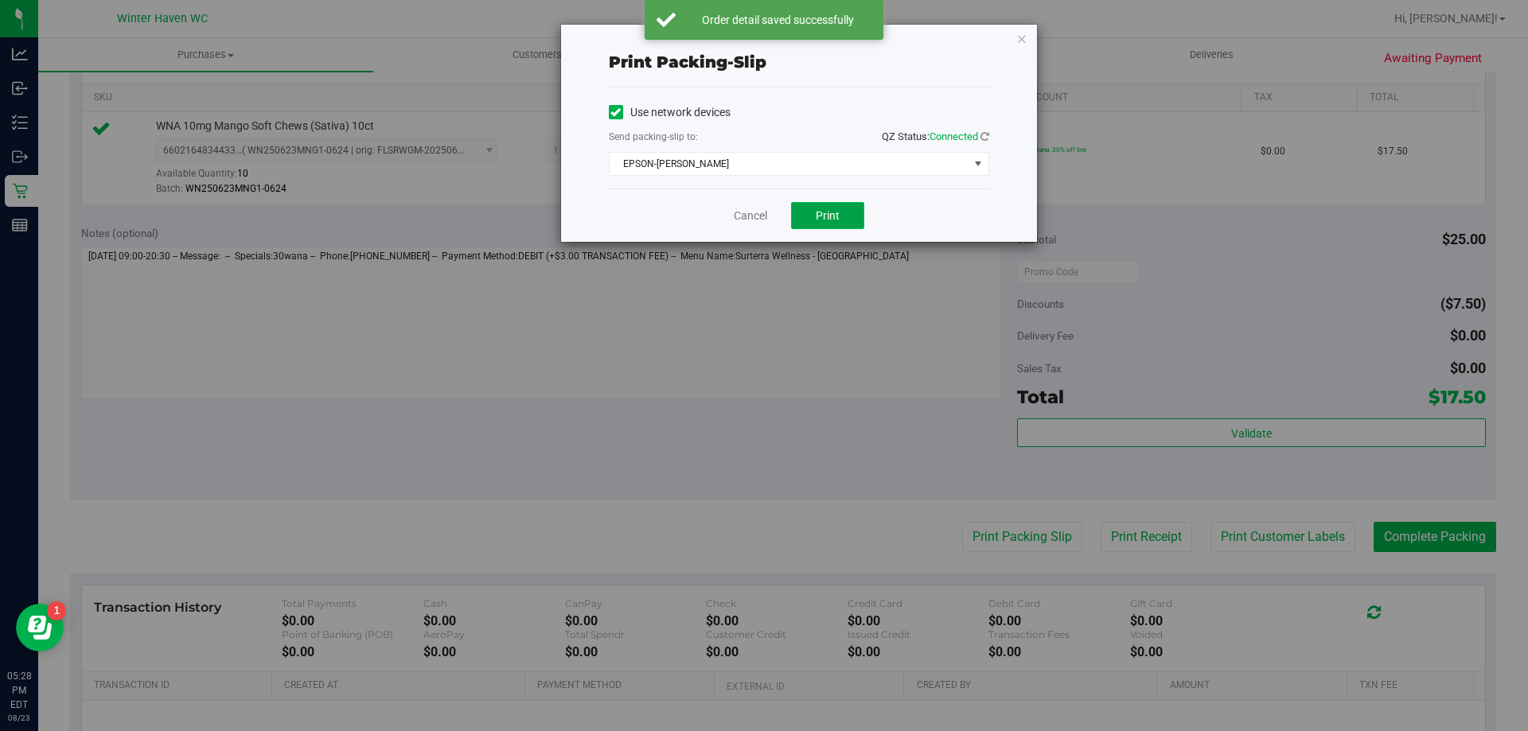
click at [849, 216] on button "Print" at bounding box center [827, 215] width 73 height 27
click at [1024, 44] on icon "button" at bounding box center [1021, 38] width 11 height 19
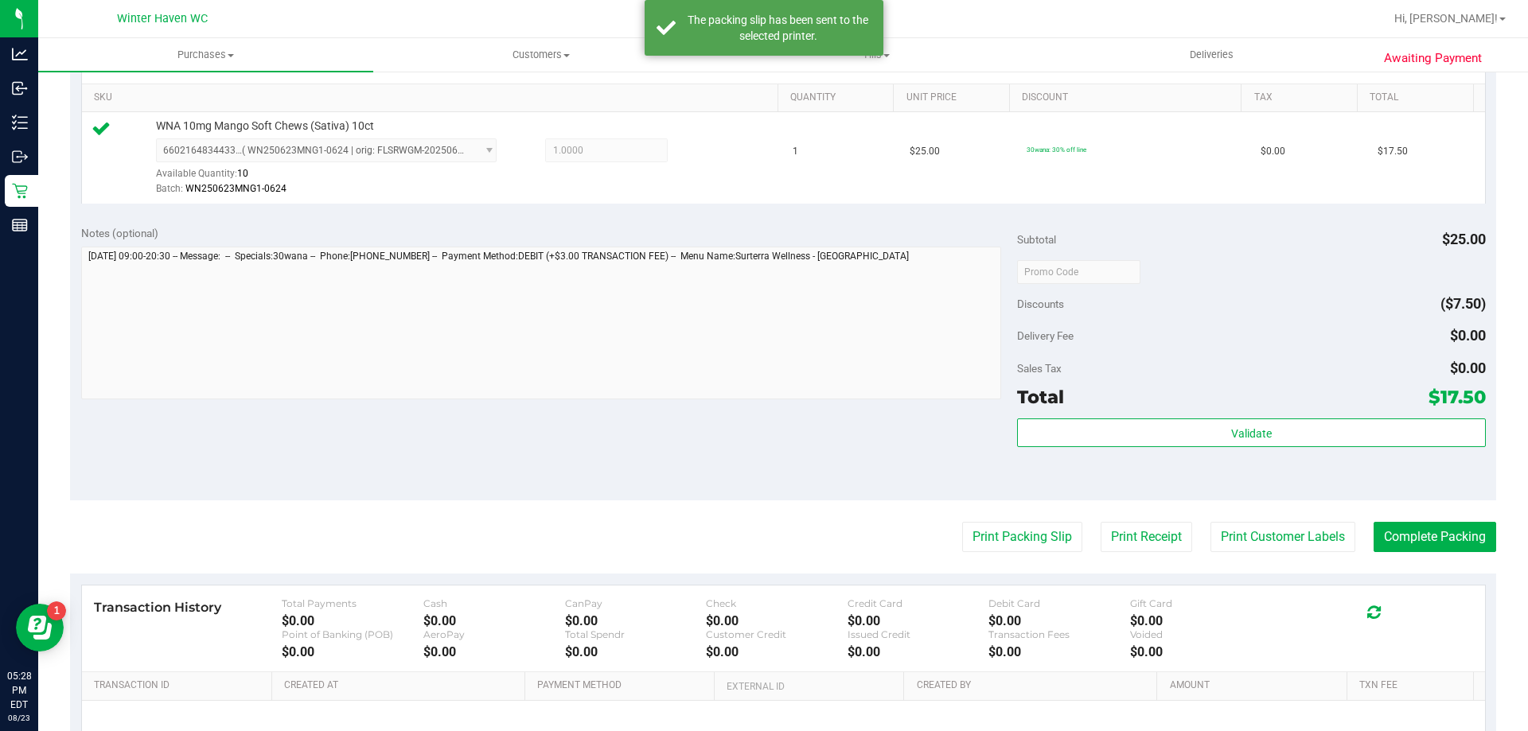
click at [1472, 555] on purchase-details "Back Edit Purchase Cancel Purchase View Profile # 11836580 BioTrack ID: - Submi…" at bounding box center [783, 279] width 1426 height 1183
click at [1473, 537] on button "Complete Packing" at bounding box center [1434, 537] width 123 height 30
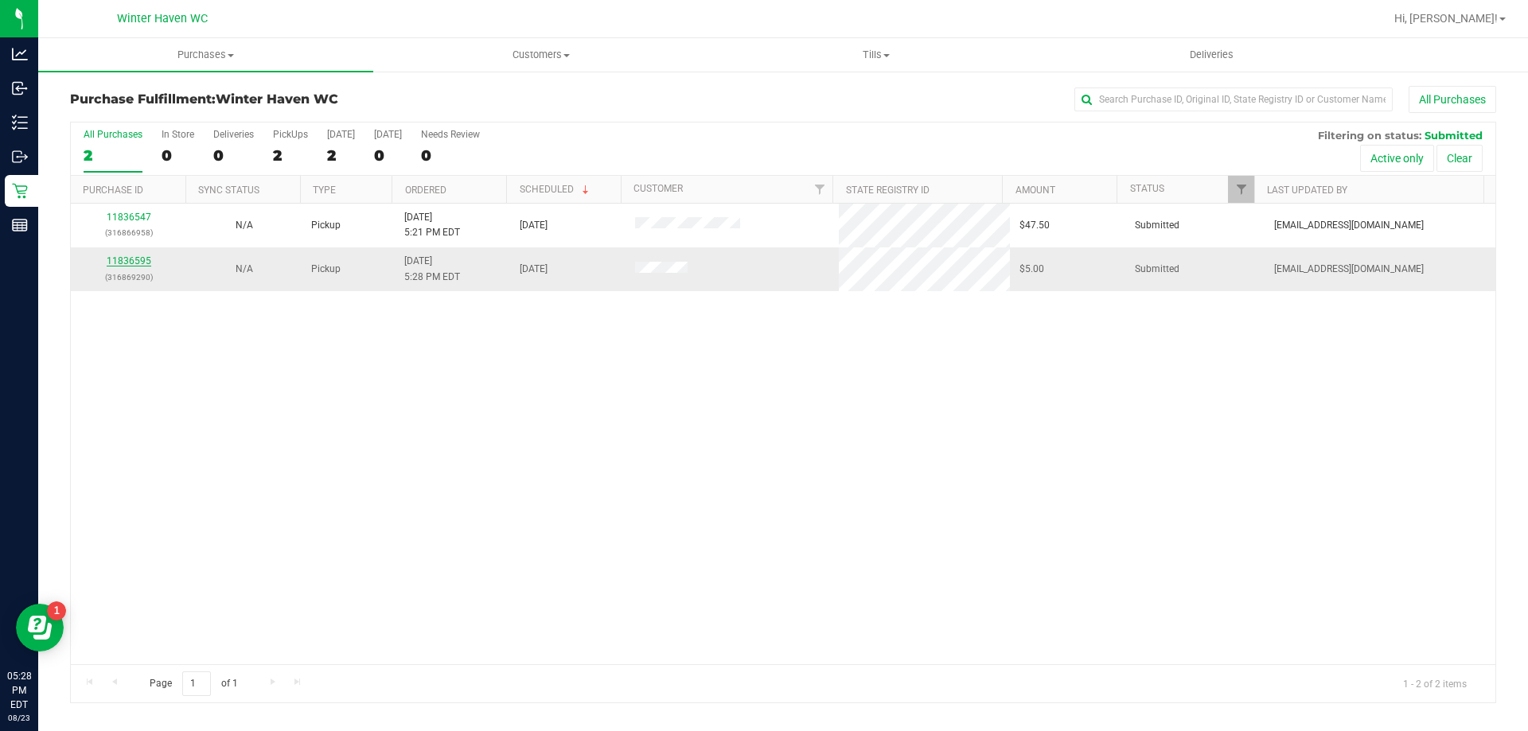
click at [138, 263] on link "11836595" at bounding box center [129, 260] width 45 height 11
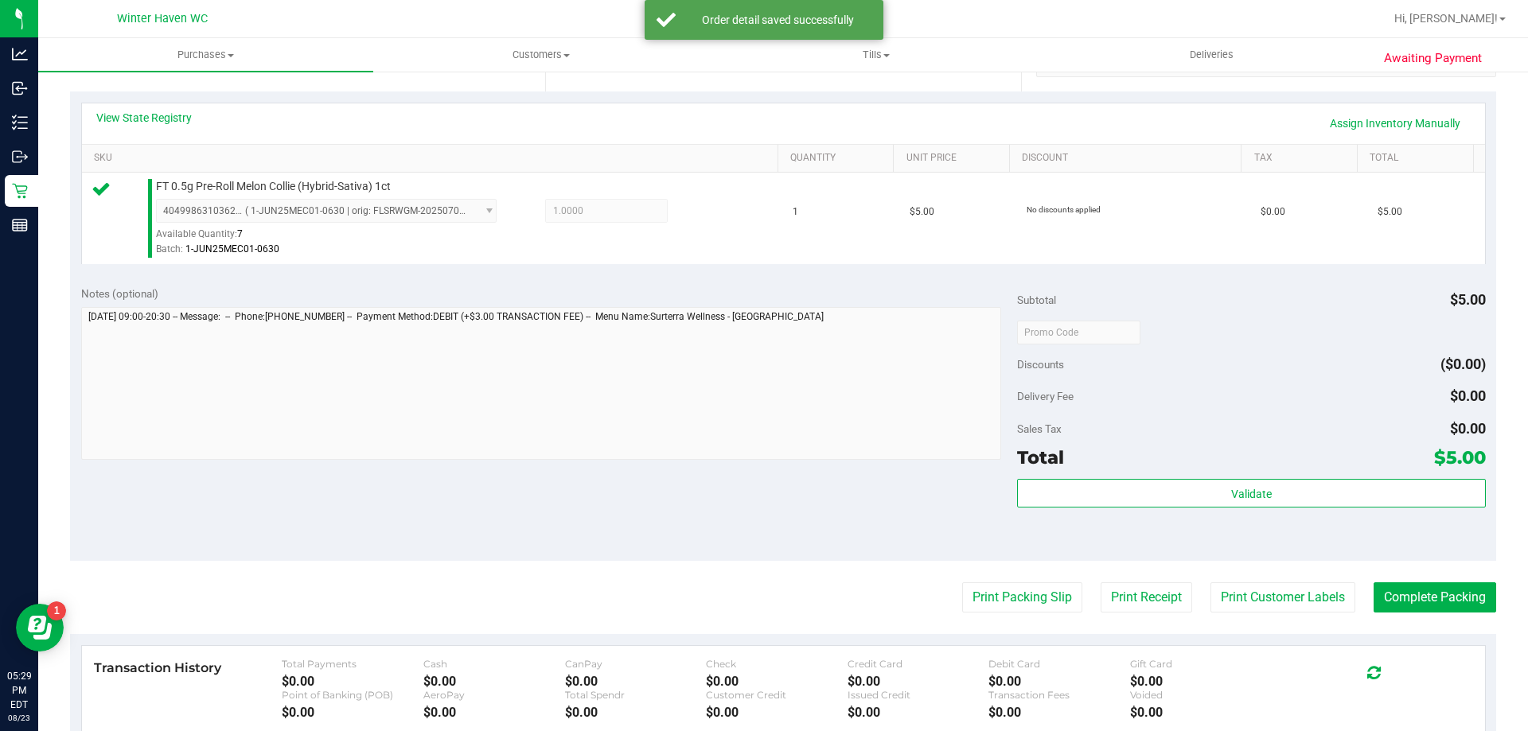
scroll to position [318, 0]
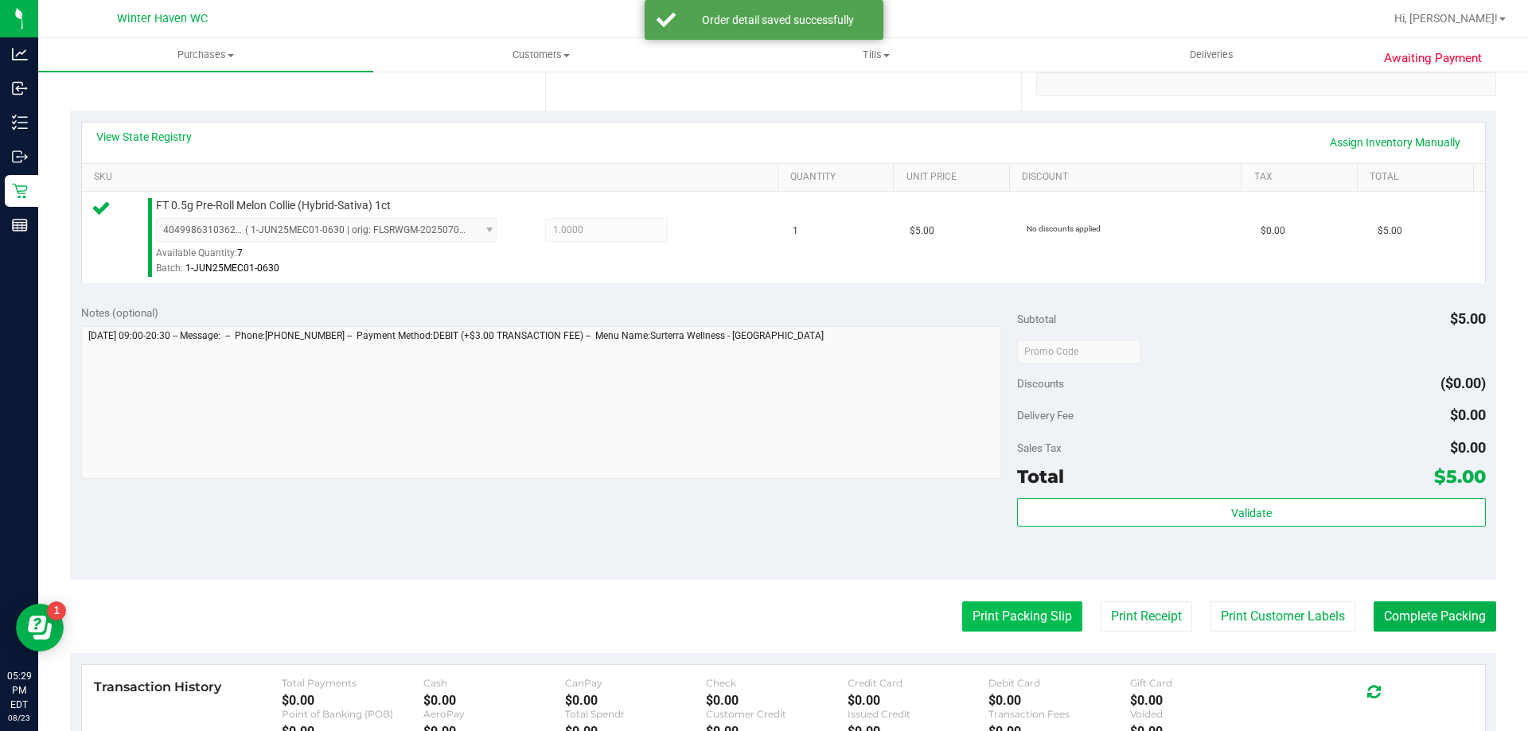
click at [992, 609] on button "Print Packing Slip" at bounding box center [1022, 616] width 120 height 30
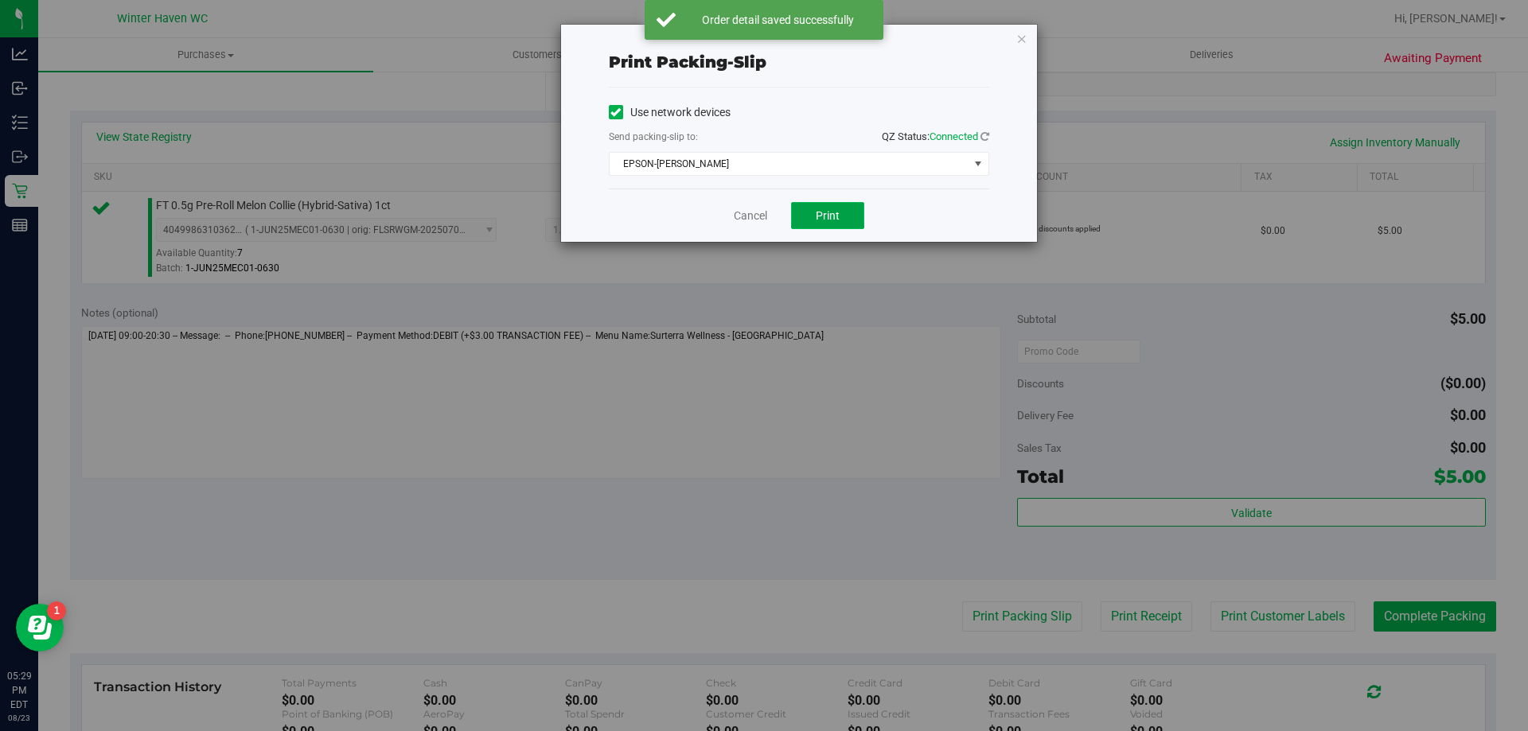
click at [843, 226] on button "Print" at bounding box center [827, 215] width 73 height 27
click at [748, 218] on link "Cancel" at bounding box center [750, 216] width 33 height 17
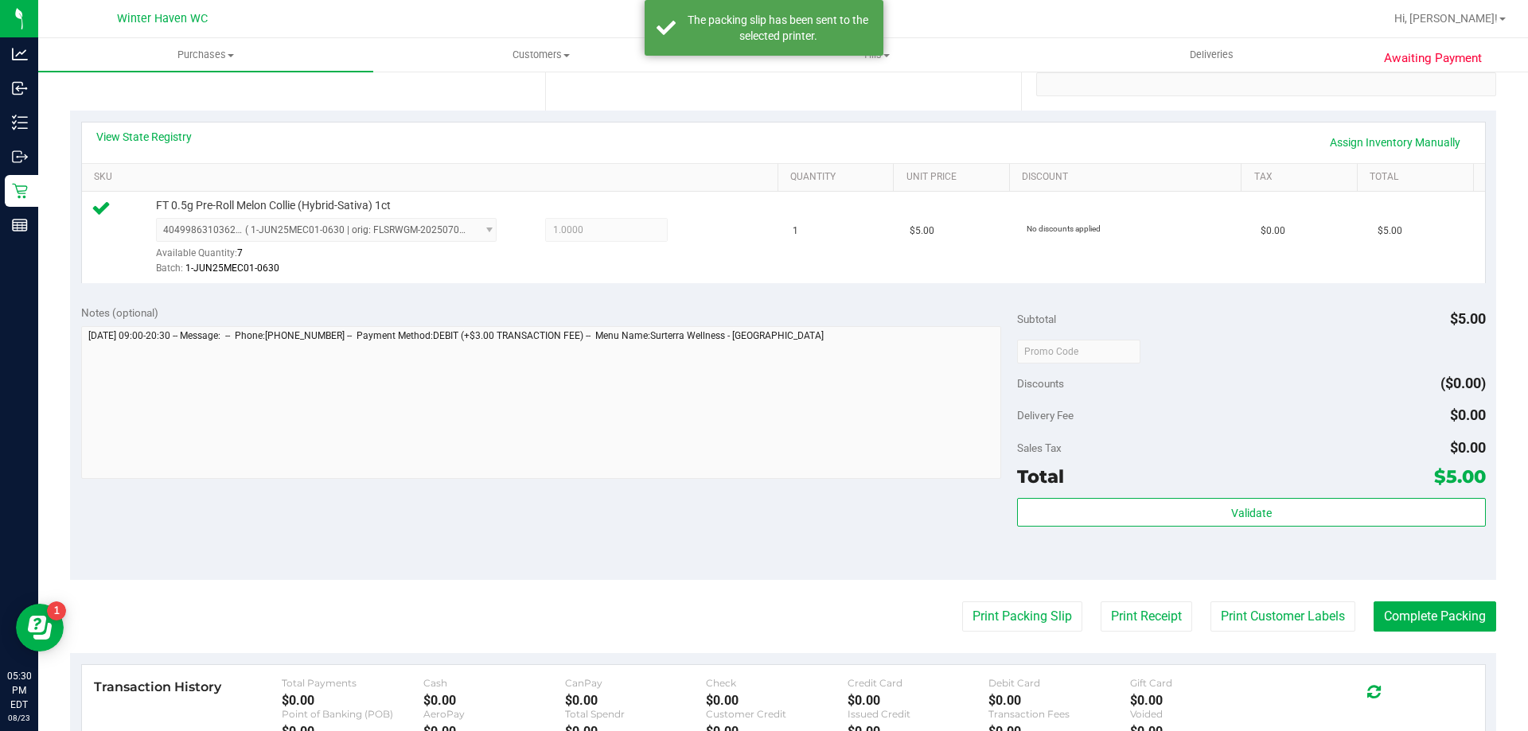
click at [1319, 492] on div "Subtotal $5.00 Discounts ($0.00) Delivery Fee $0.00 Sales Tax $0.00 Total $5.00…" at bounding box center [1251, 437] width 468 height 265
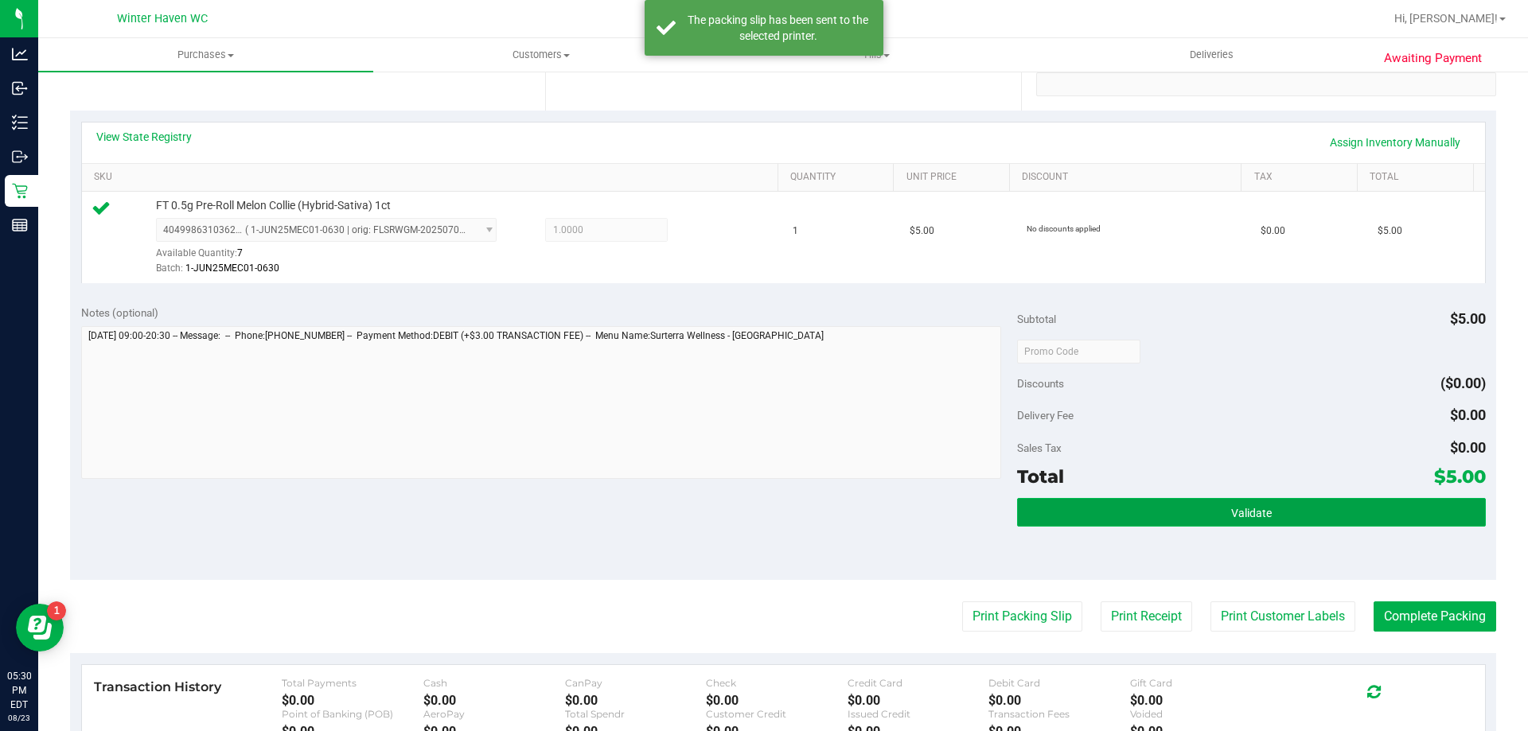
click at [1318, 519] on button "Validate" at bounding box center [1251, 512] width 468 height 29
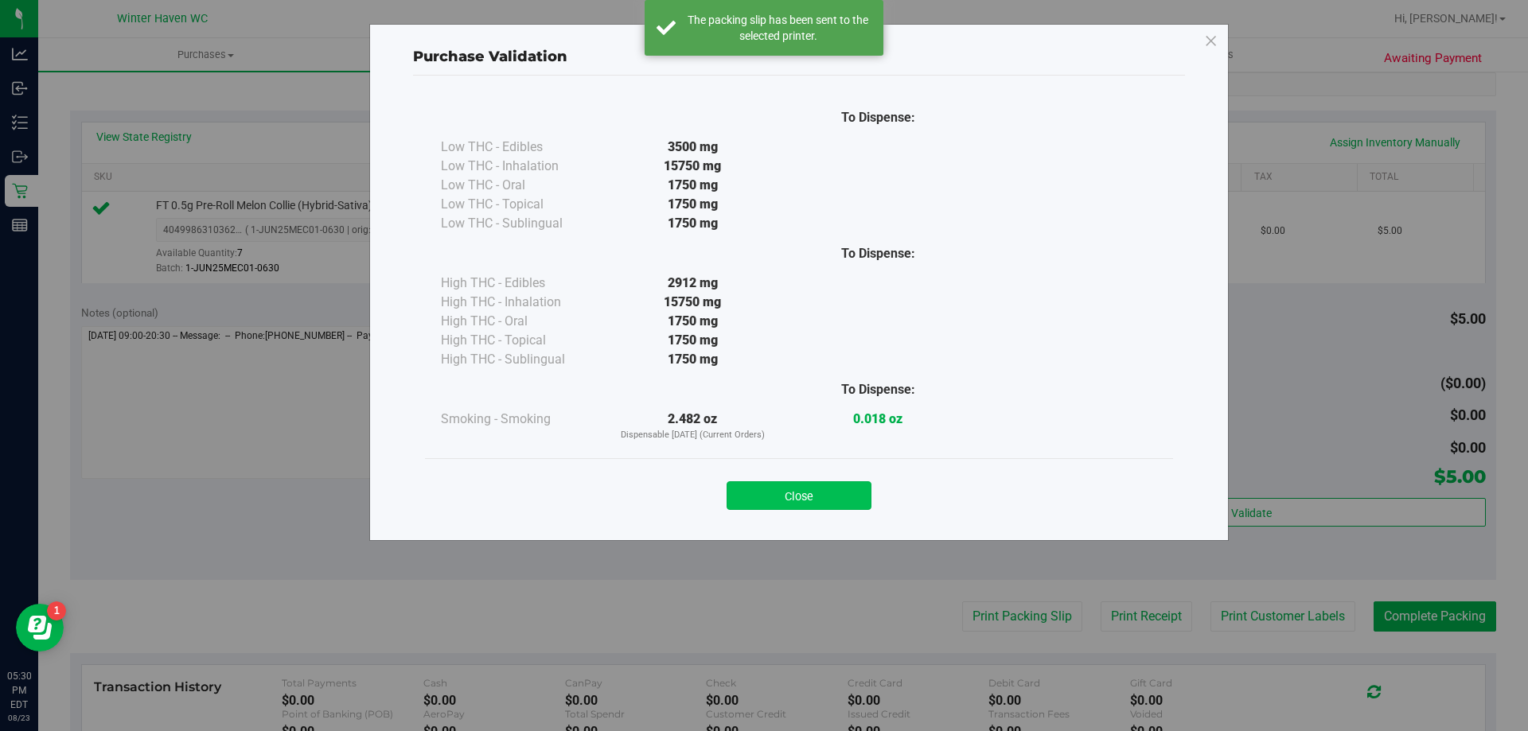
click at [793, 504] on button "Close" at bounding box center [798, 495] width 145 height 29
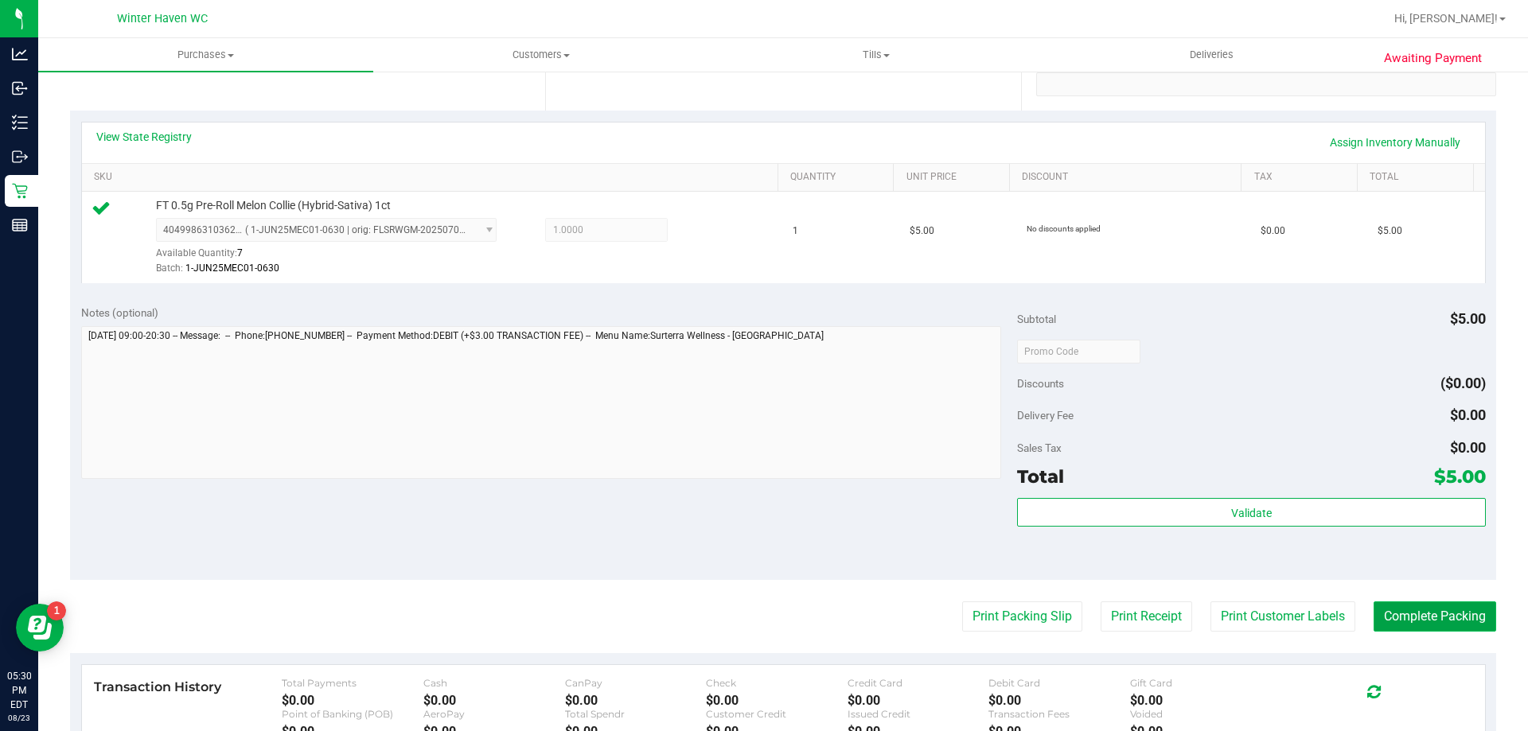
click at [1411, 613] on button "Complete Packing" at bounding box center [1434, 616] width 123 height 30
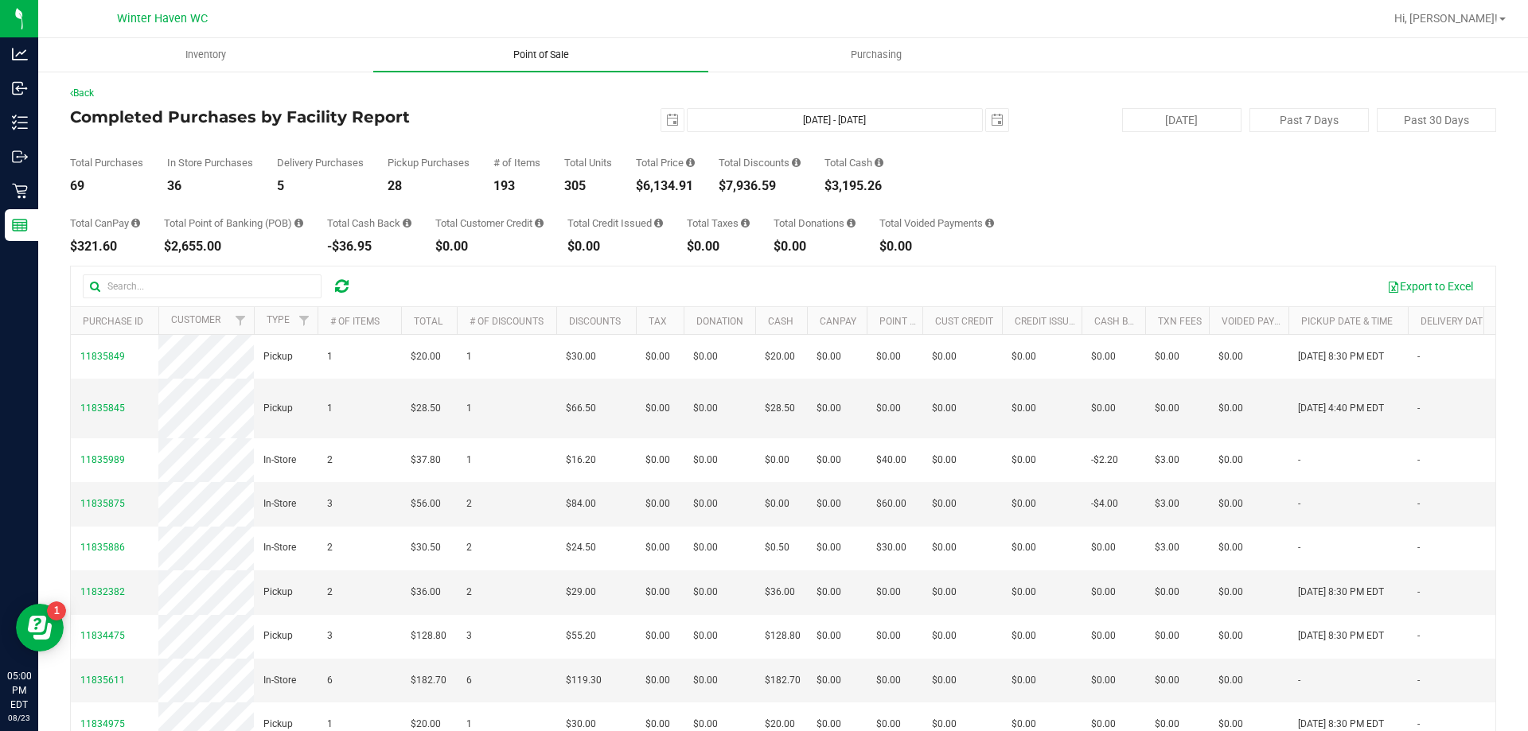
click at [472, 63] on uib-tab-heading "Point of Sale" at bounding box center [540, 54] width 335 height 33
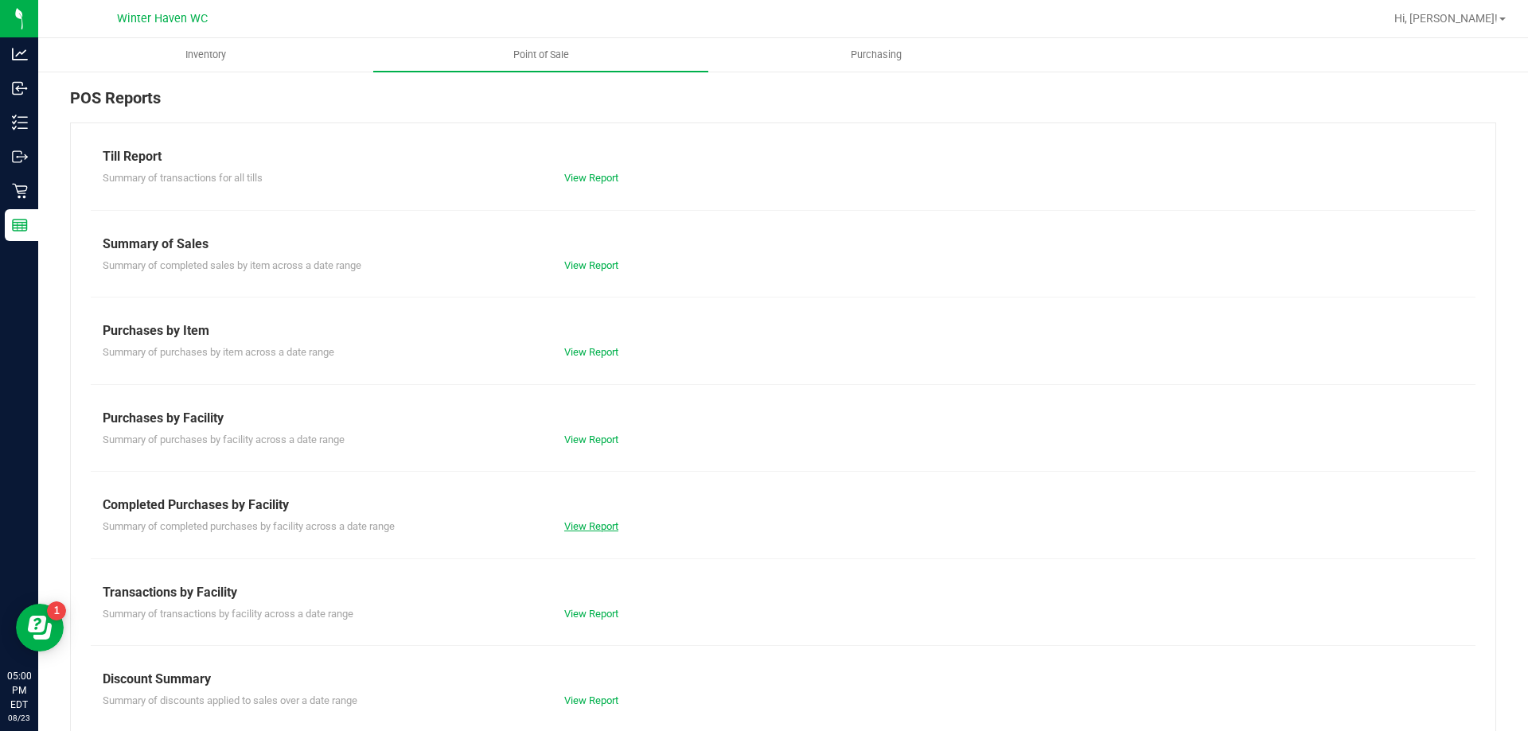
click at [590, 522] on link "View Report" at bounding box center [591, 526] width 54 height 12
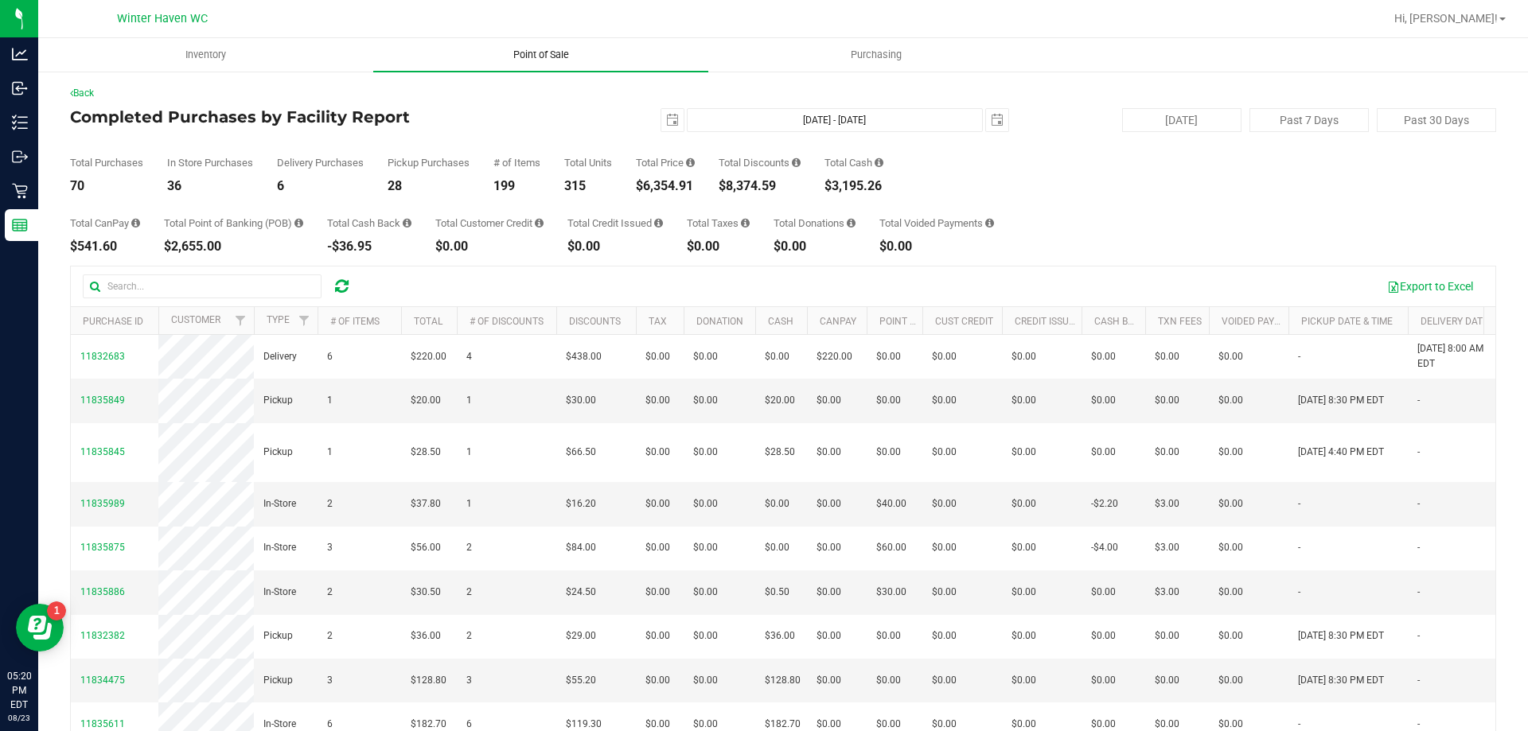
click at [564, 63] on uib-tab-heading "Point of Sale" at bounding box center [540, 54] width 335 height 33
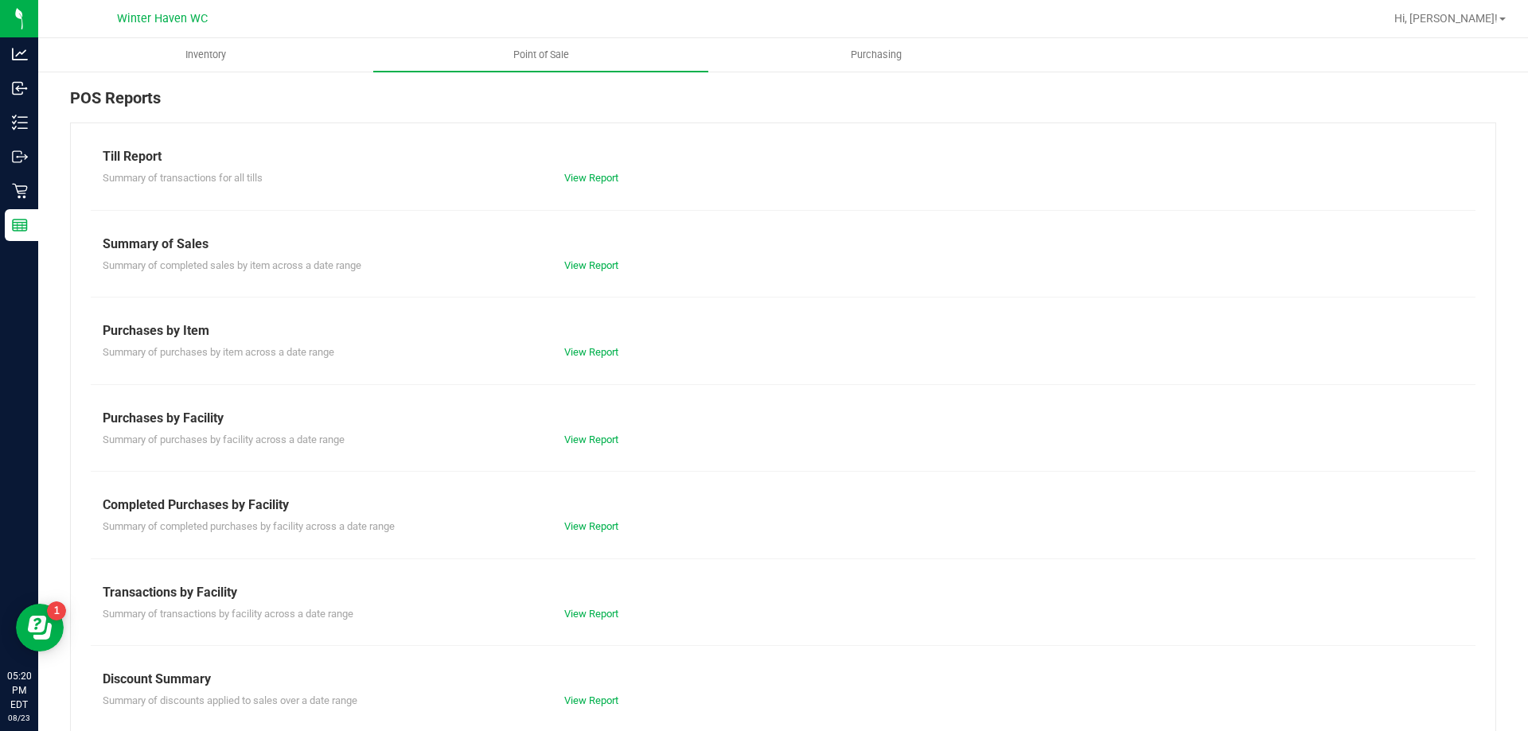
click at [583, 533] on div "View Report" at bounding box center [667, 527] width 231 height 16
click at [591, 526] on link "View Report" at bounding box center [591, 526] width 54 height 12
